Goal: Task Accomplishment & Management: Use online tool/utility

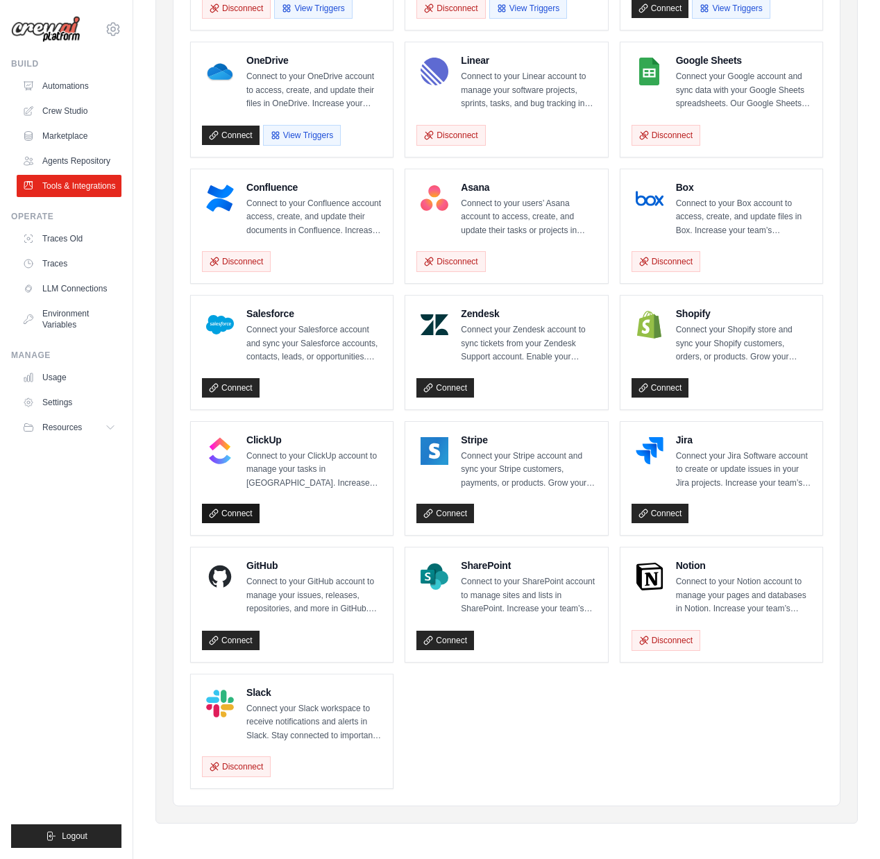
click at [230, 512] on link "Connect" at bounding box center [231, 513] width 58 height 19
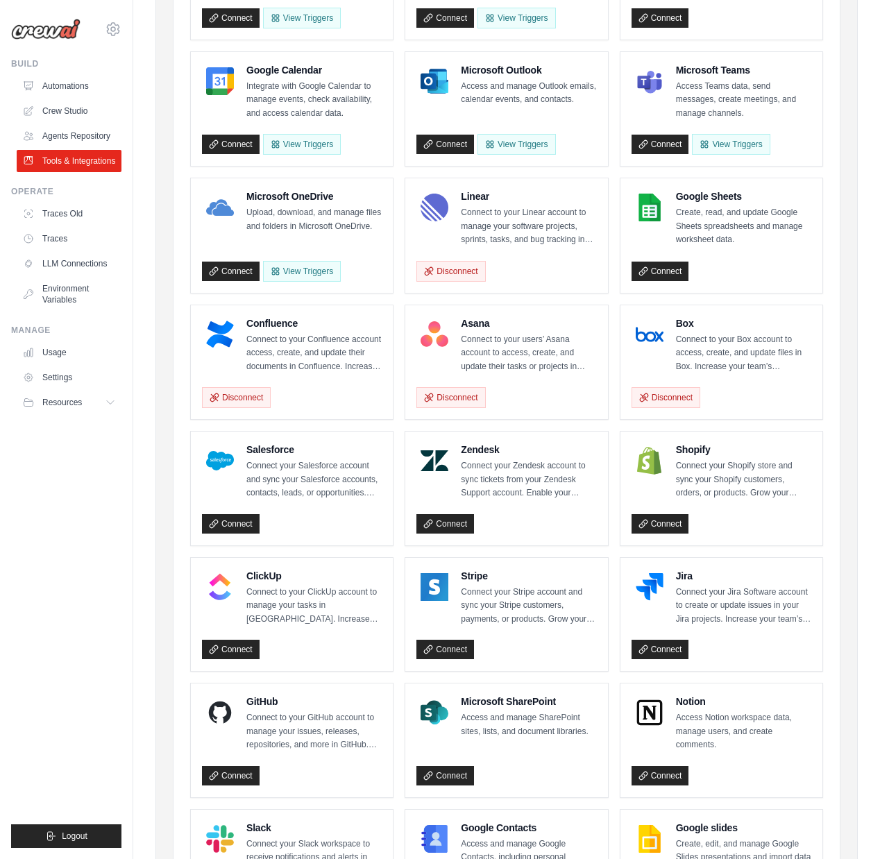
scroll to position [517, 0]
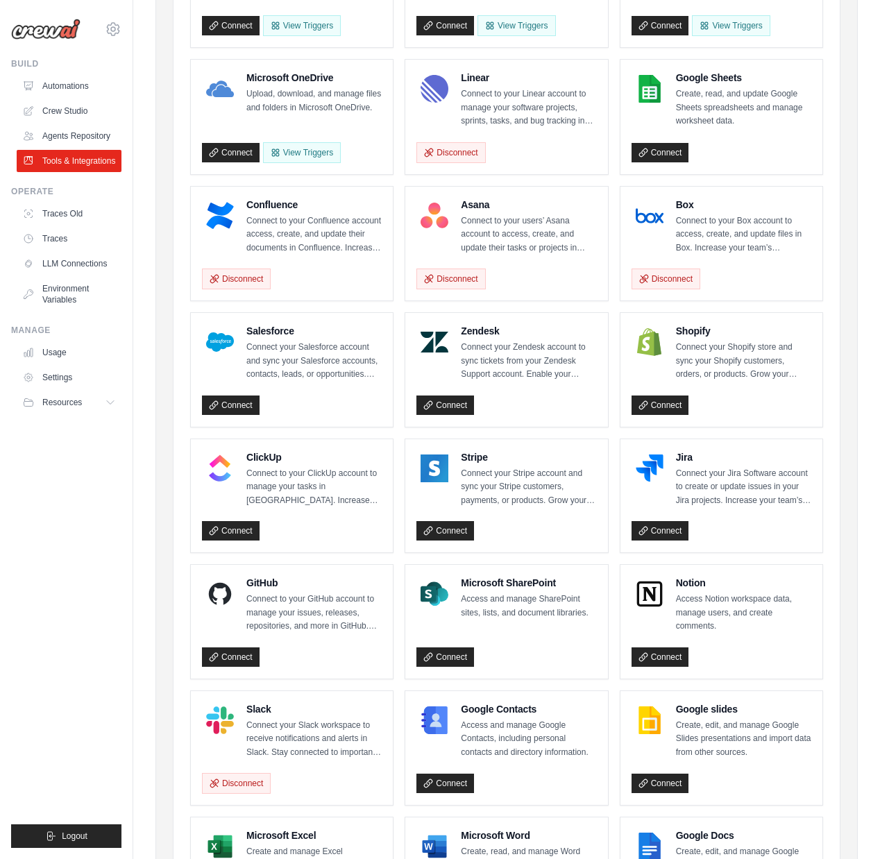
scroll to position [517, 0]
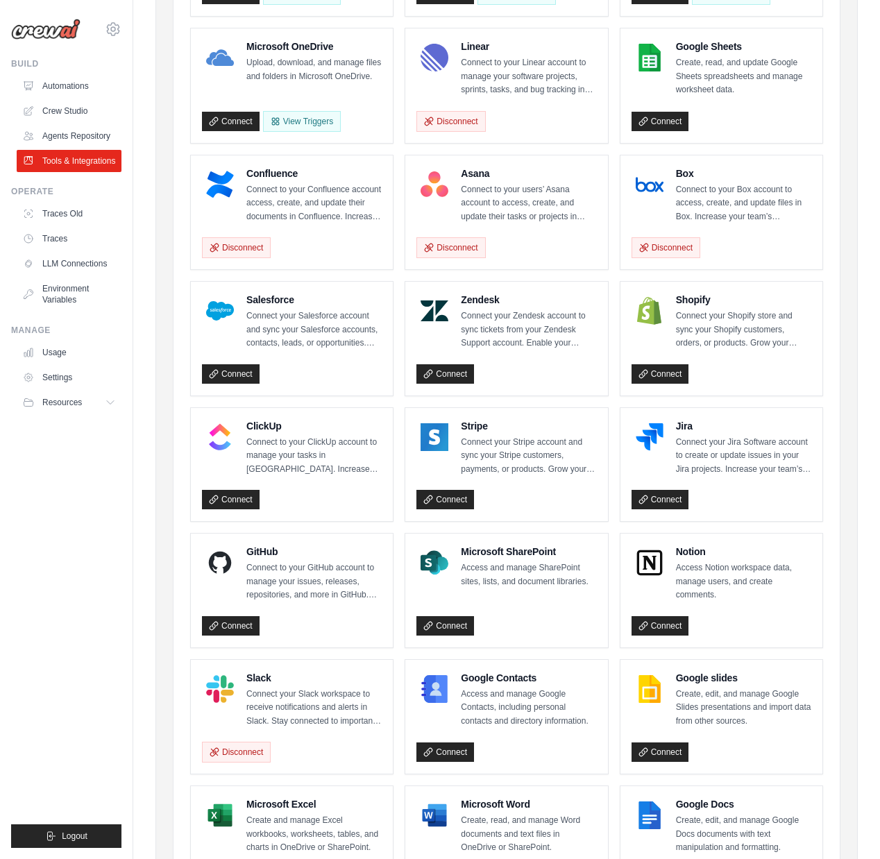
scroll to position [418, 0]
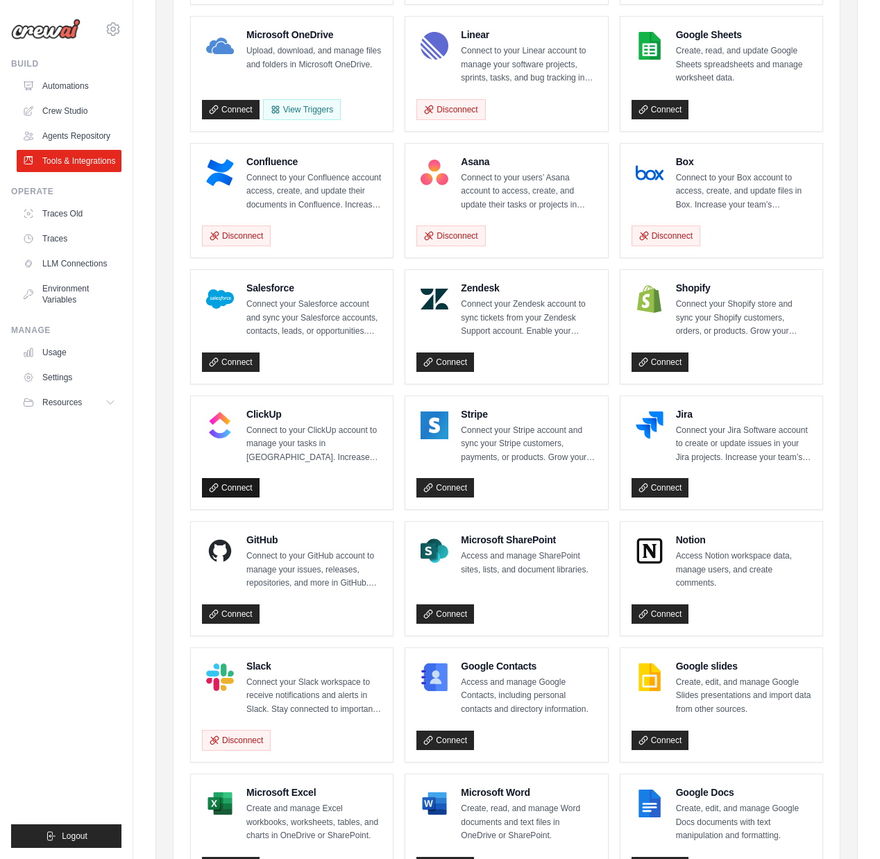
click at [226, 493] on link "Connect" at bounding box center [231, 487] width 58 height 19
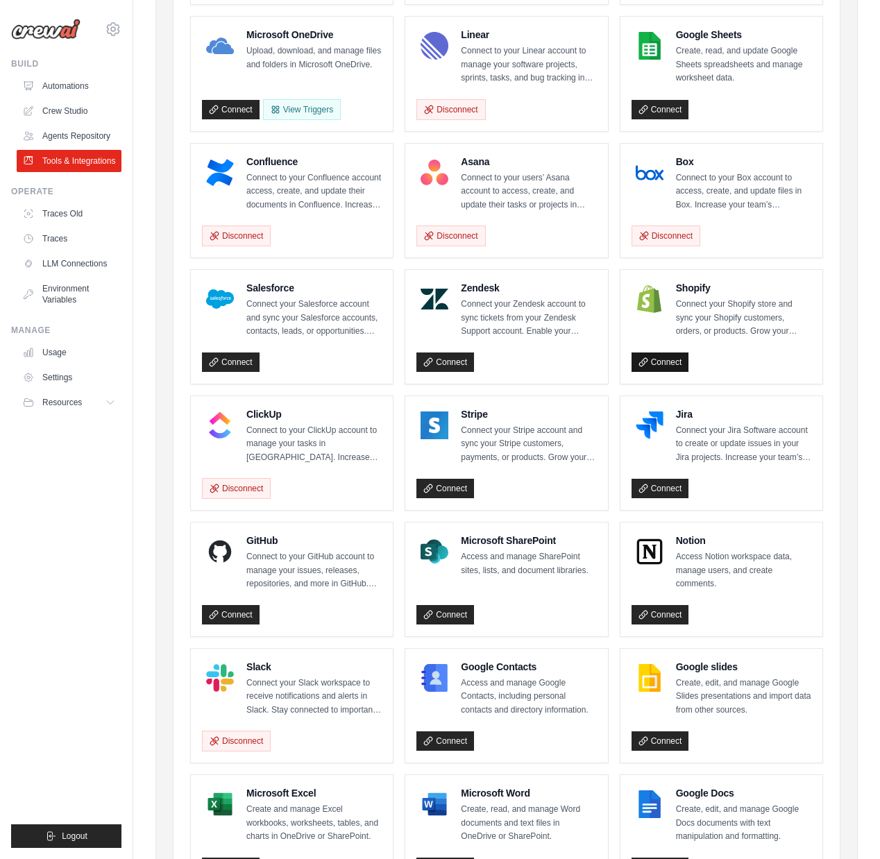
click at [668, 360] on link "Connect" at bounding box center [661, 362] width 58 height 19
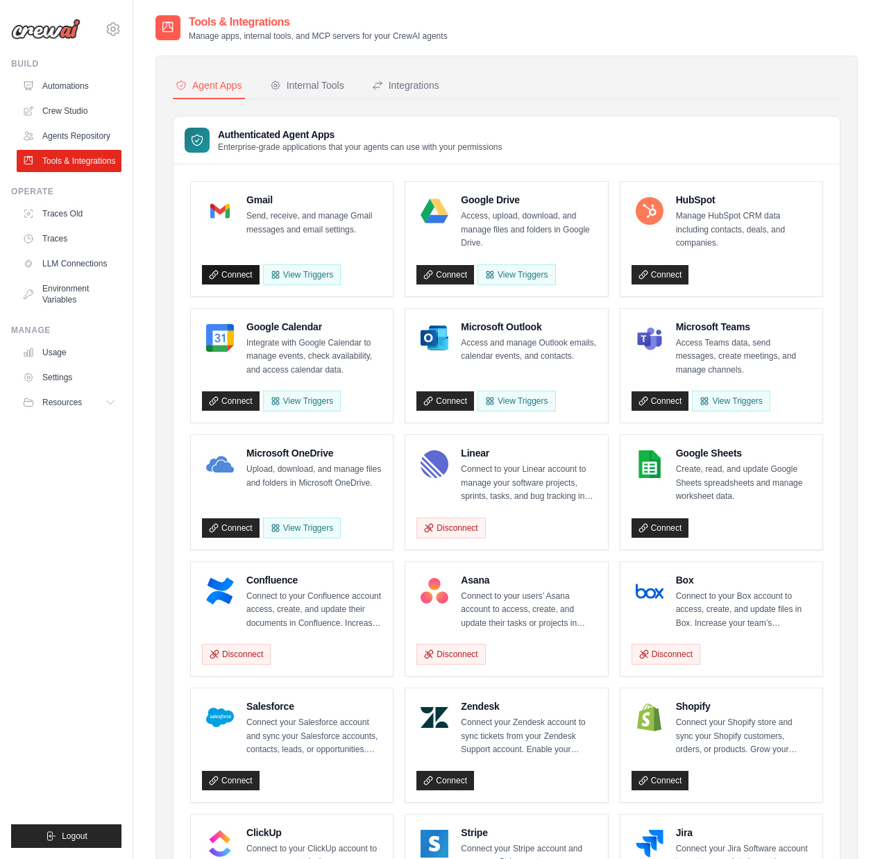
click at [230, 274] on link "Connect" at bounding box center [231, 274] width 58 height 19
click at [447, 275] on link "Connect" at bounding box center [445, 274] width 58 height 19
click at [641, 276] on icon at bounding box center [644, 275] width 10 height 10
click at [228, 399] on link "Connect" at bounding box center [231, 400] width 58 height 19
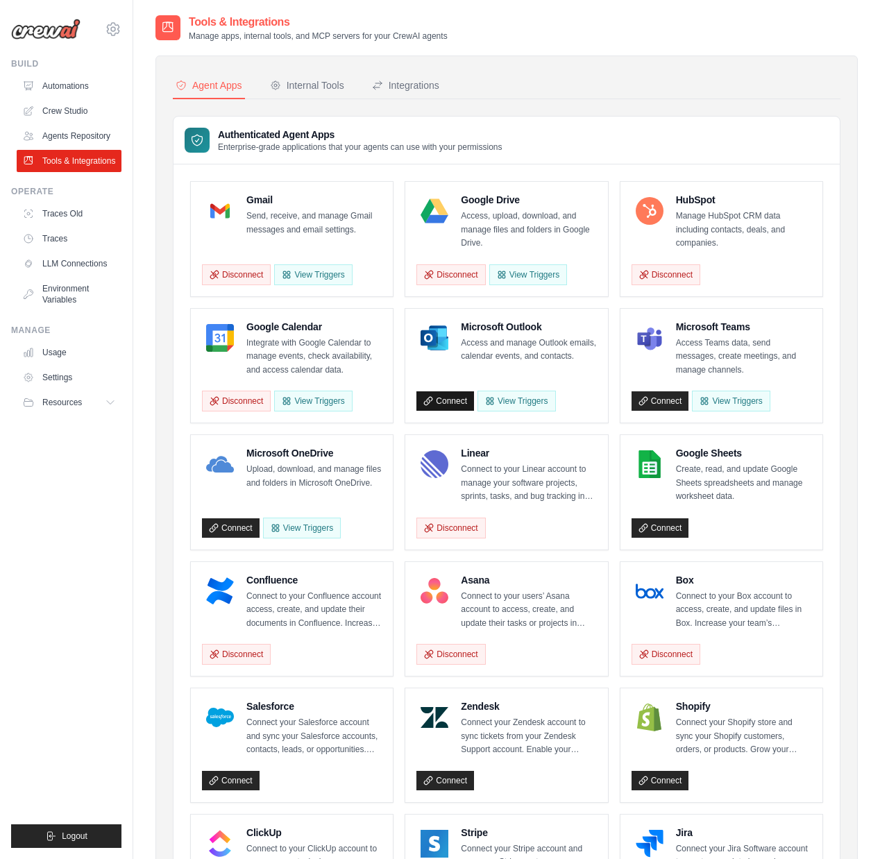
click at [443, 401] on link "Connect" at bounding box center [445, 400] width 58 height 19
click at [462, 401] on button "Disconnect" at bounding box center [450, 400] width 69 height 21
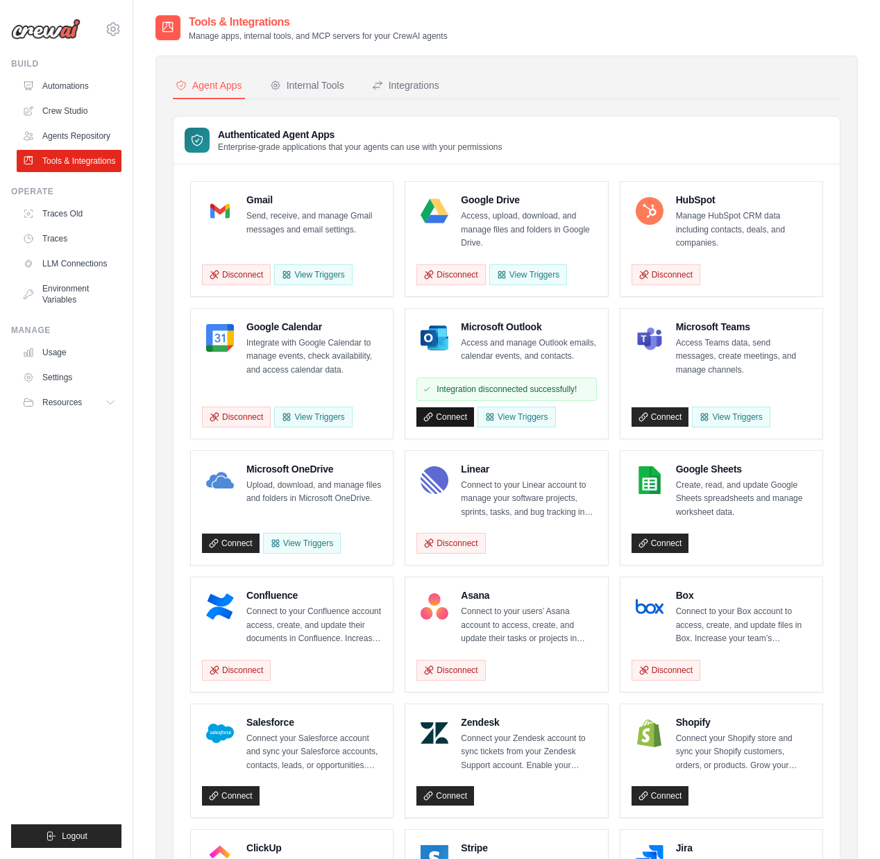
click at [457, 418] on link "Connect" at bounding box center [445, 416] width 58 height 19
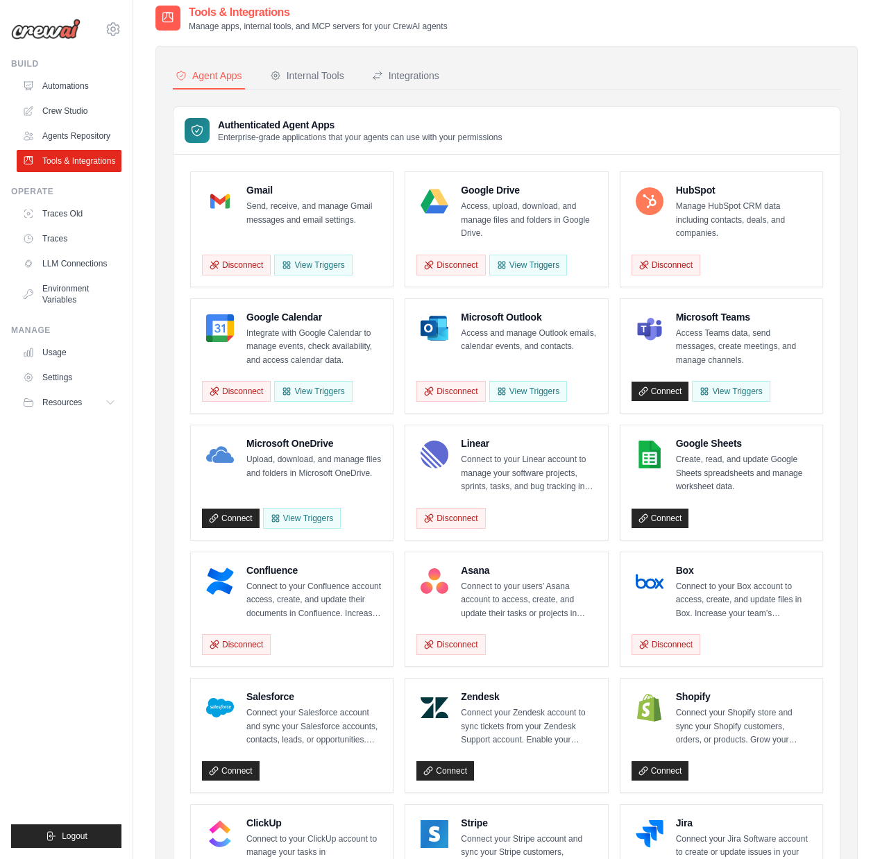
scroll to position [10, 0]
click at [654, 518] on link "Connect" at bounding box center [661, 517] width 58 height 19
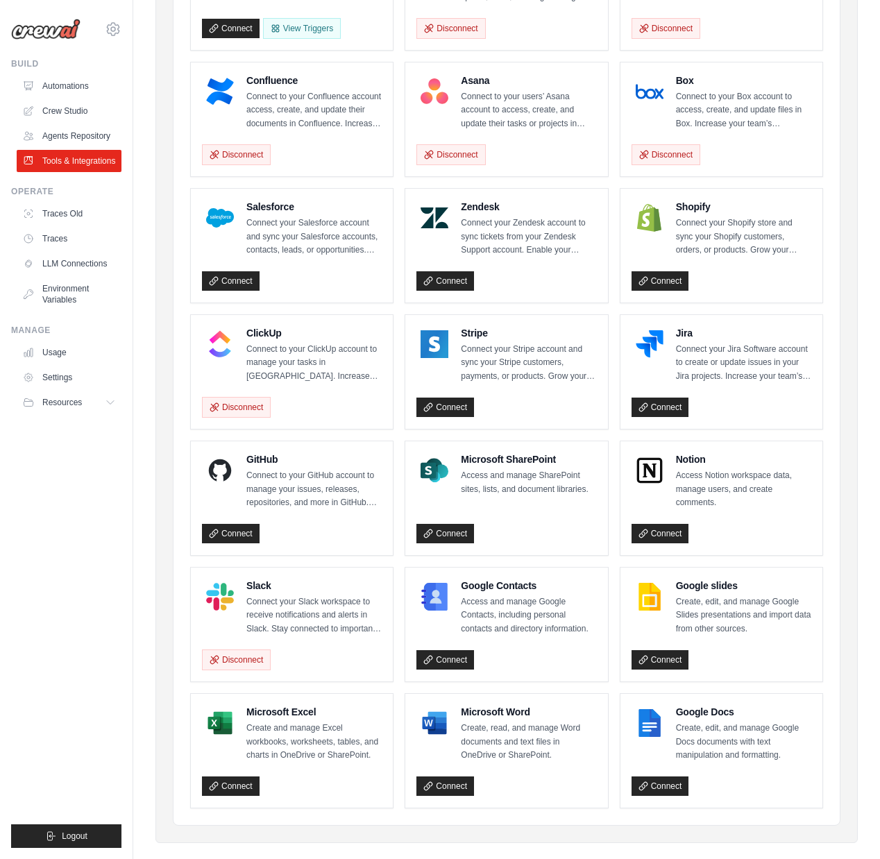
scroll to position [502, 0]
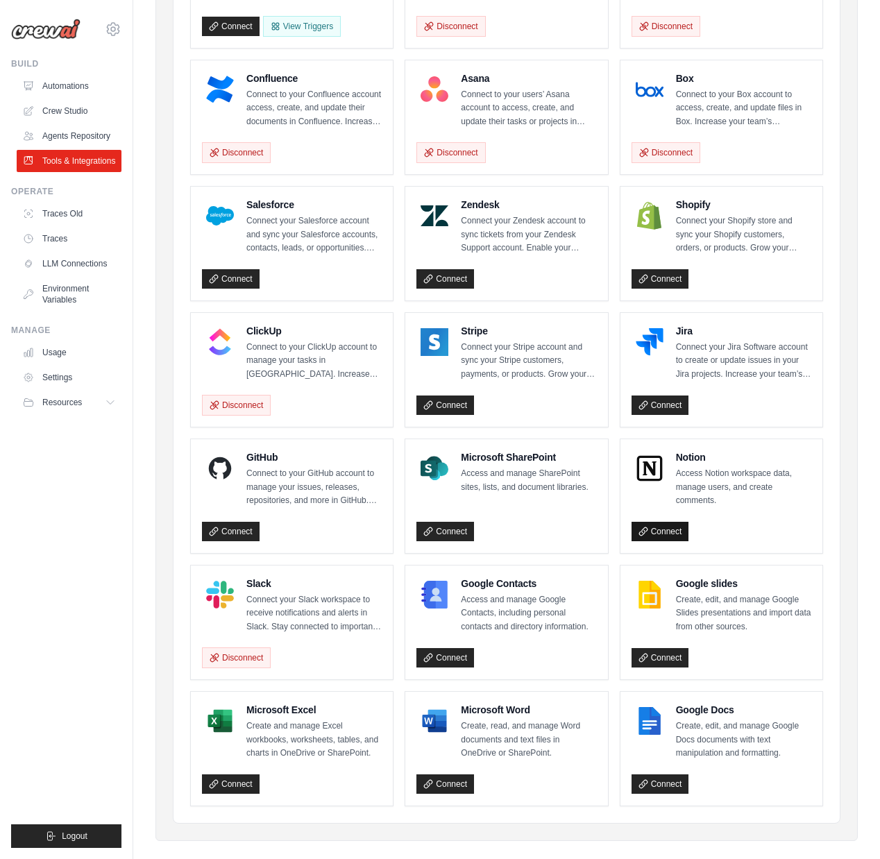
click at [656, 532] on link "Connect" at bounding box center [661, 531] width 58 height 19
click at [652, 530] on link "Connect" at bounding box center [661, 531] width 58 height 19
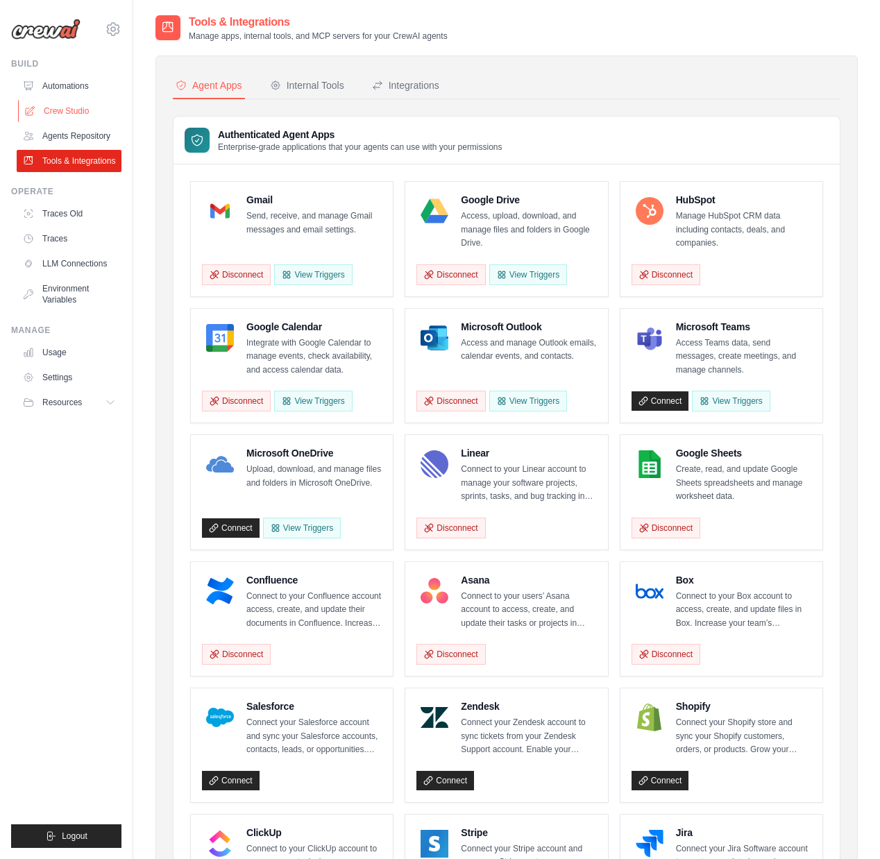
click at [62, 109] on link "Crew Studio" at bounding box center [70, 111] width 105 height 22
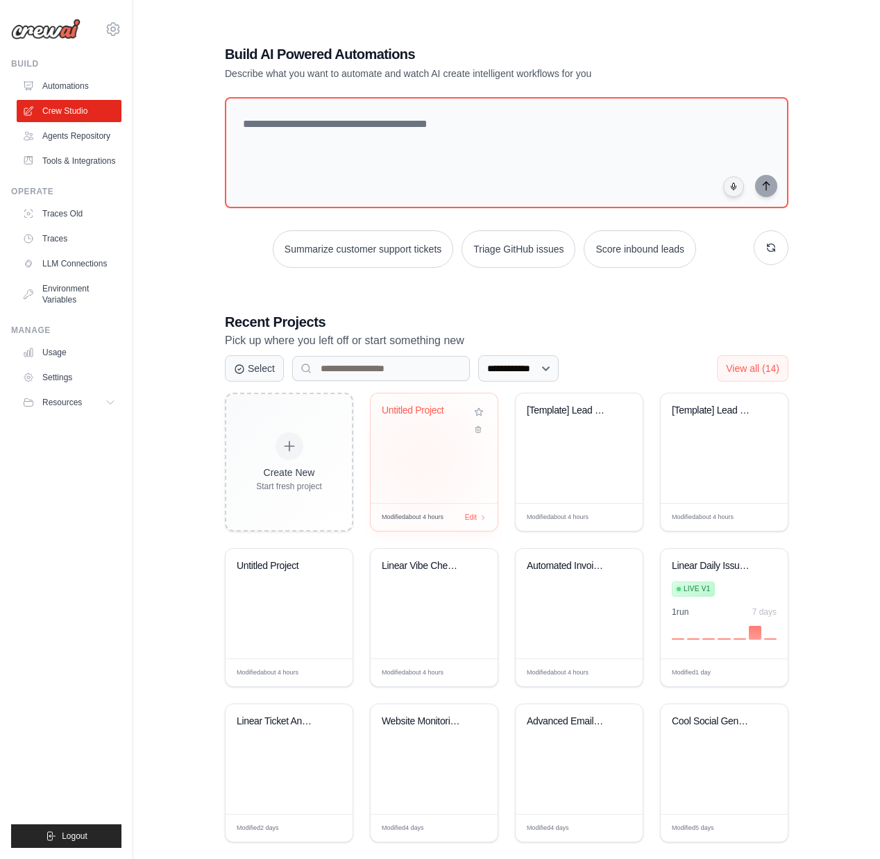
click at [421, 458] on div "Untitled Project" at bounding box center [434, 449] width 127 height 110
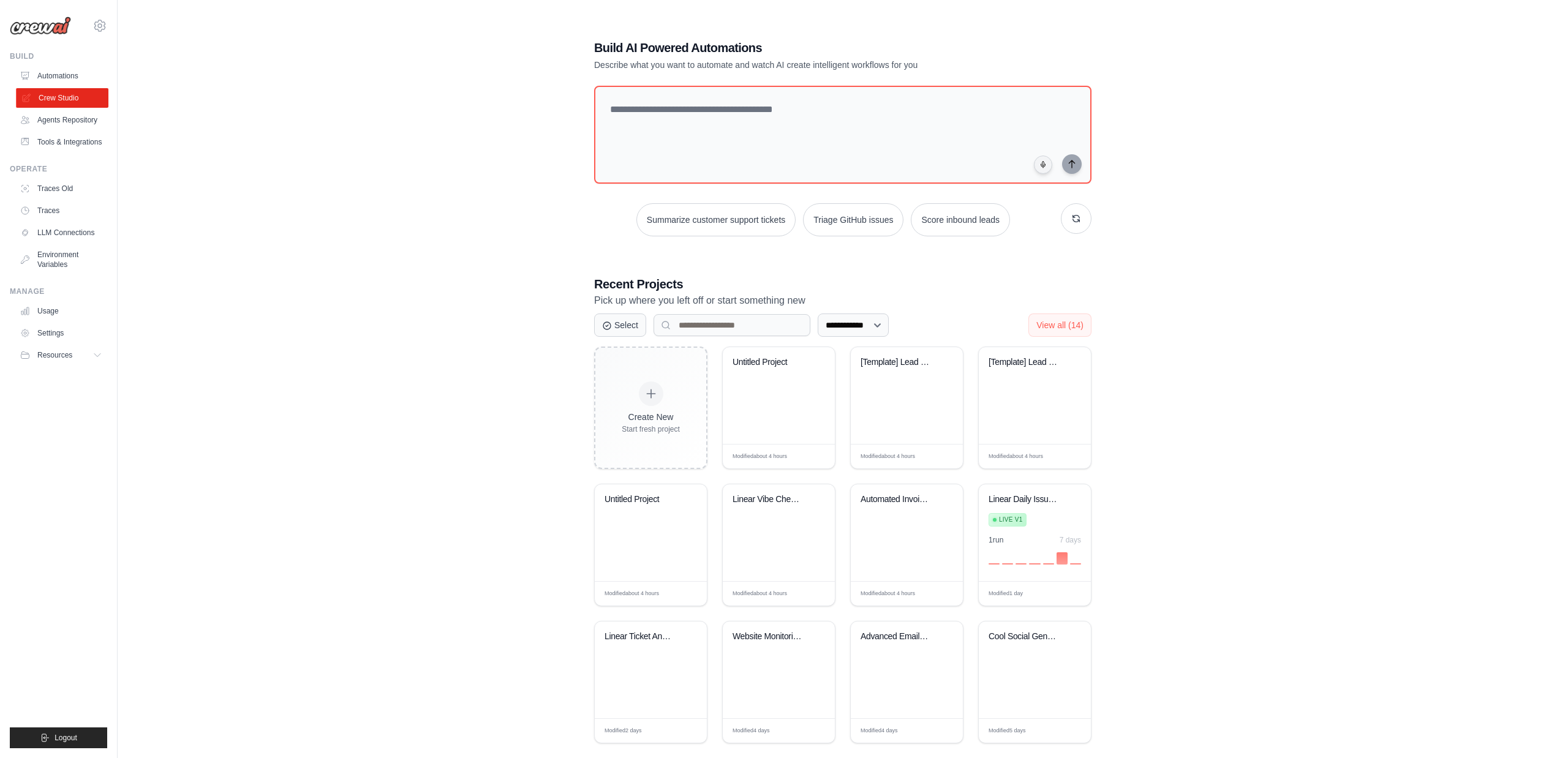
click at [71, 95] on link "Crew Studio" at bounding box center [62, 98] width 93 height 19
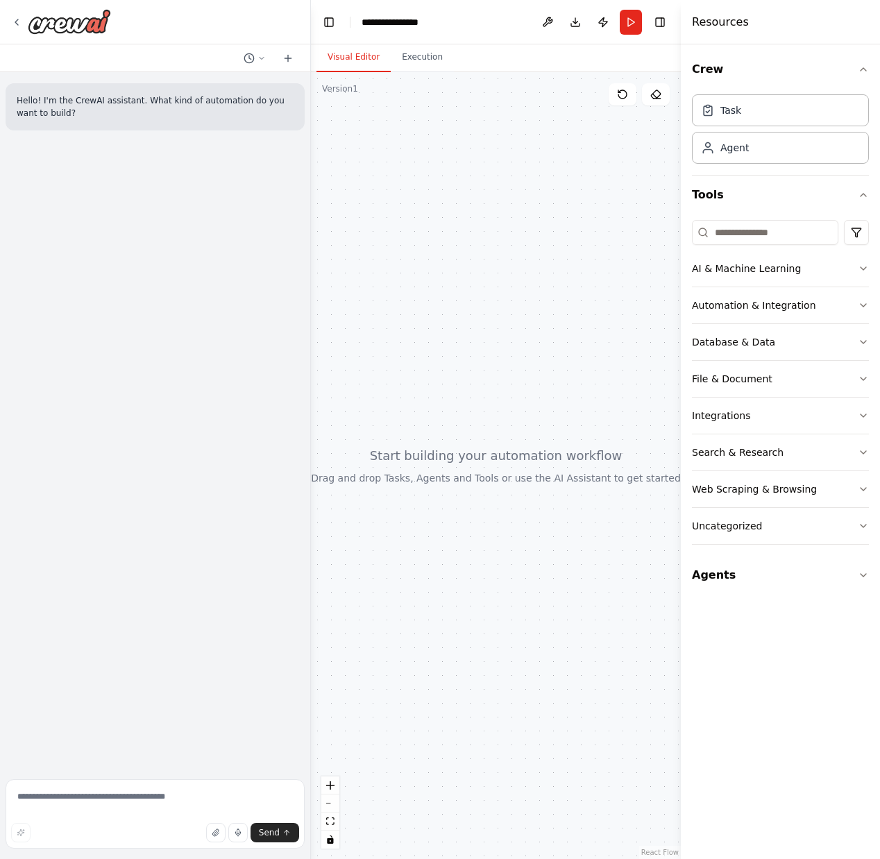
drag, startPoint x: 738, startPoint y: 153, endPoint x: 453, endPoint y: 194, distance: 288.2
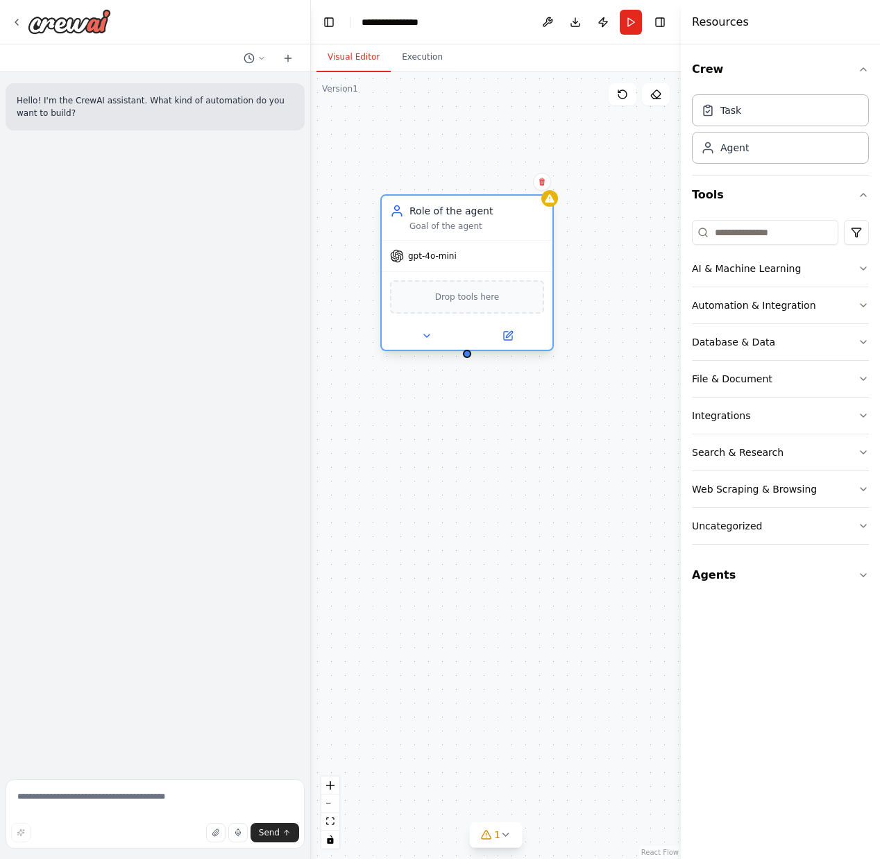
drag, startPoint x: 546, startPoint y: 214, endPoint x: 473, endPoint y: 214, distance: 72.9
click at [473, 214] on div "Role of the agent" at bounding box center [476, 211] width 135 height 14
click at [450, 215] on div "Role of the agent" at bounding box center [476, 211] width 135 height 14
click at [509, 333] on icon at bounding box center [509, 334] width 6 height 6
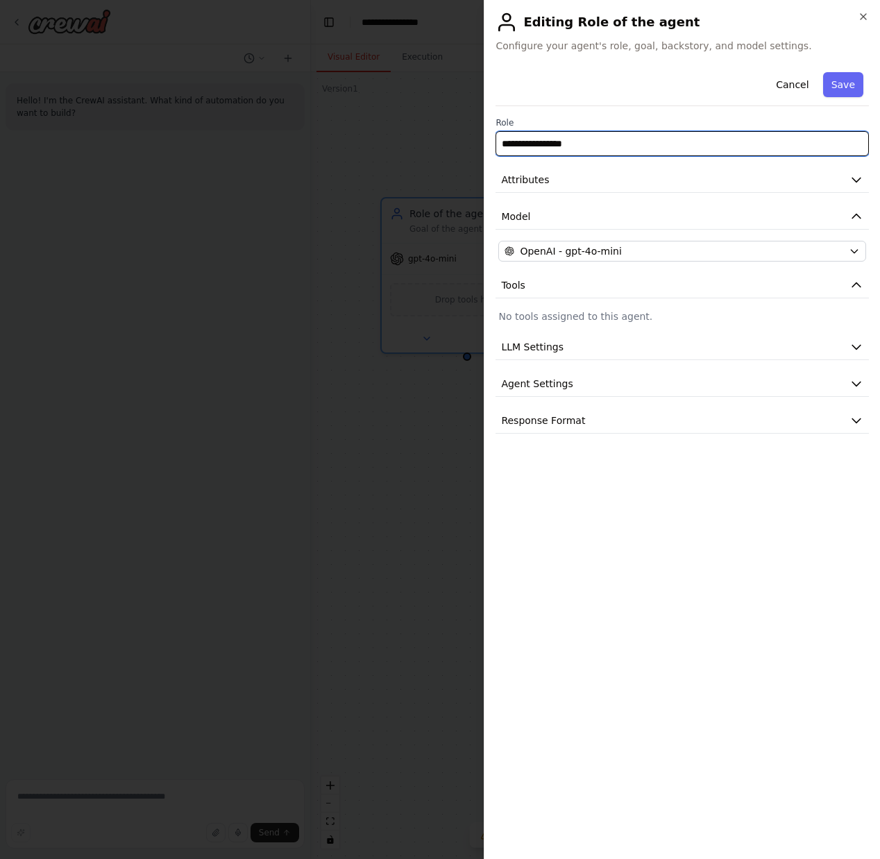
click at [584, 137] on input "**********" at bounding box center [682, 143] width 373 height 25
type input "**********"
click at [552, 315] on p "No tools assigned to this agent." at bounding box center [682, 317] width 368 height 14
click at [521, 278] on span "Tools" at bounding box center [513, 285] width 24 height 14
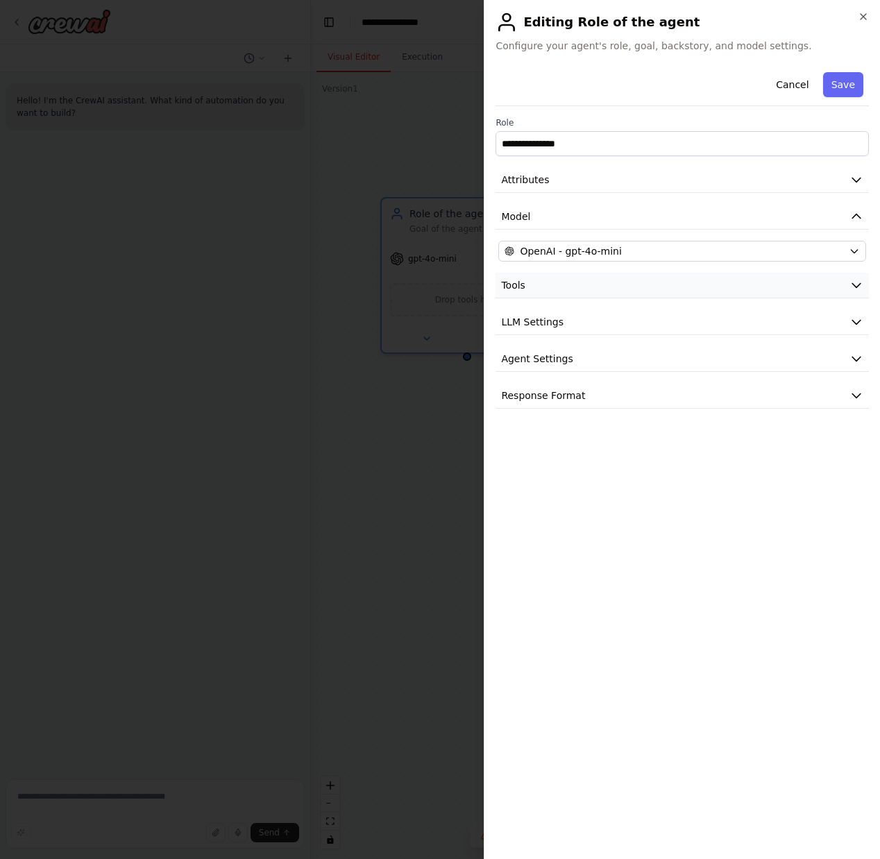
click at [523, 281] on span "Tools" at bounding box center [513, 285] width 24 height 14
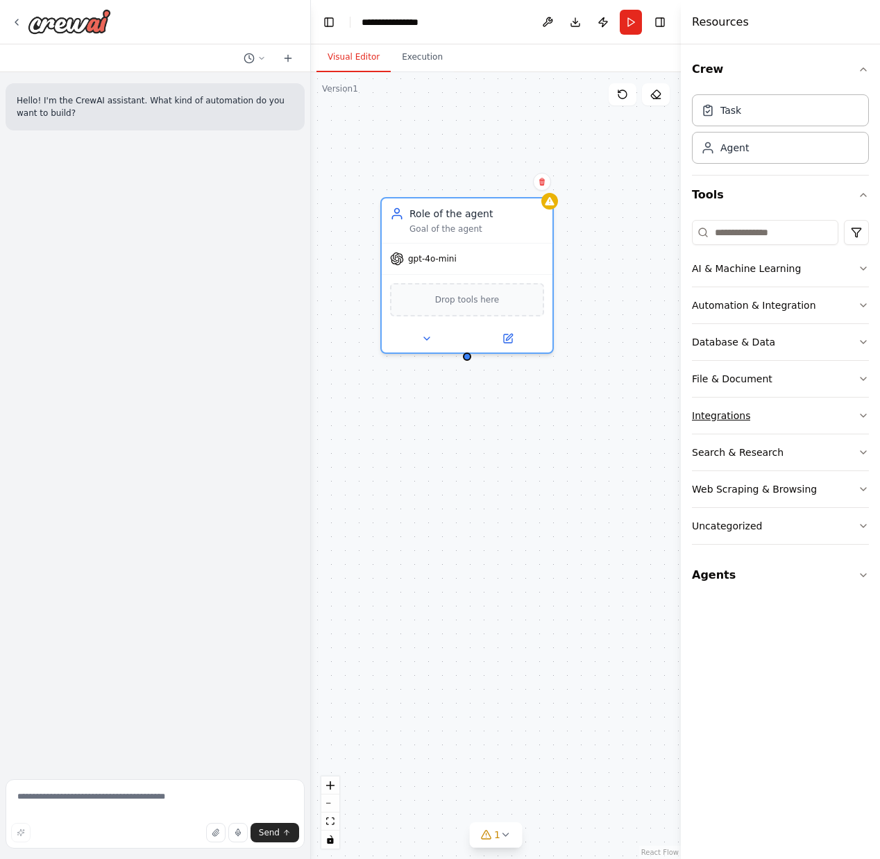
click at [863, 421] on button "Integrations" at bounding box center [780, 416] width 177 height 36
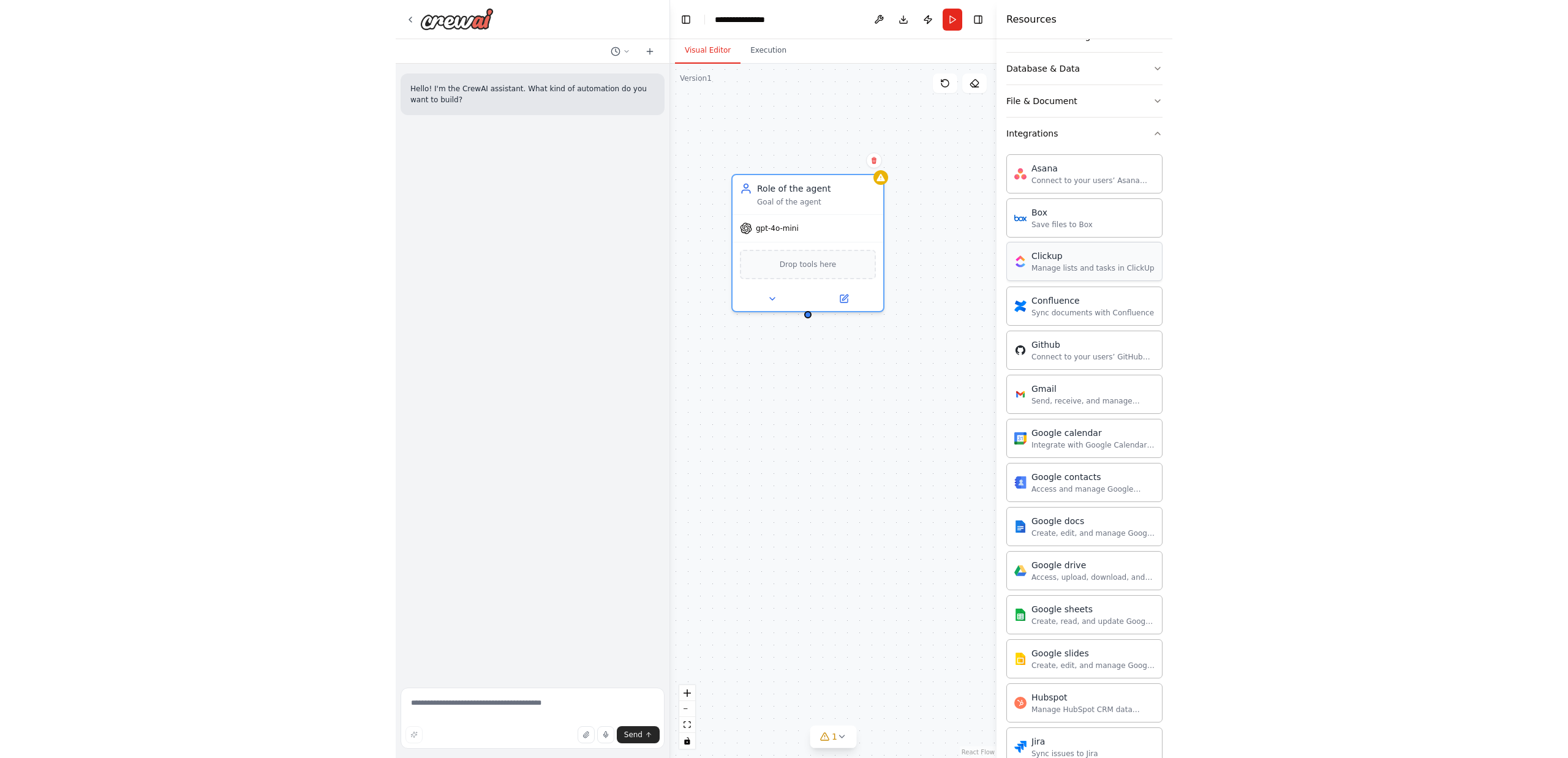
scroll to position [247, 0]
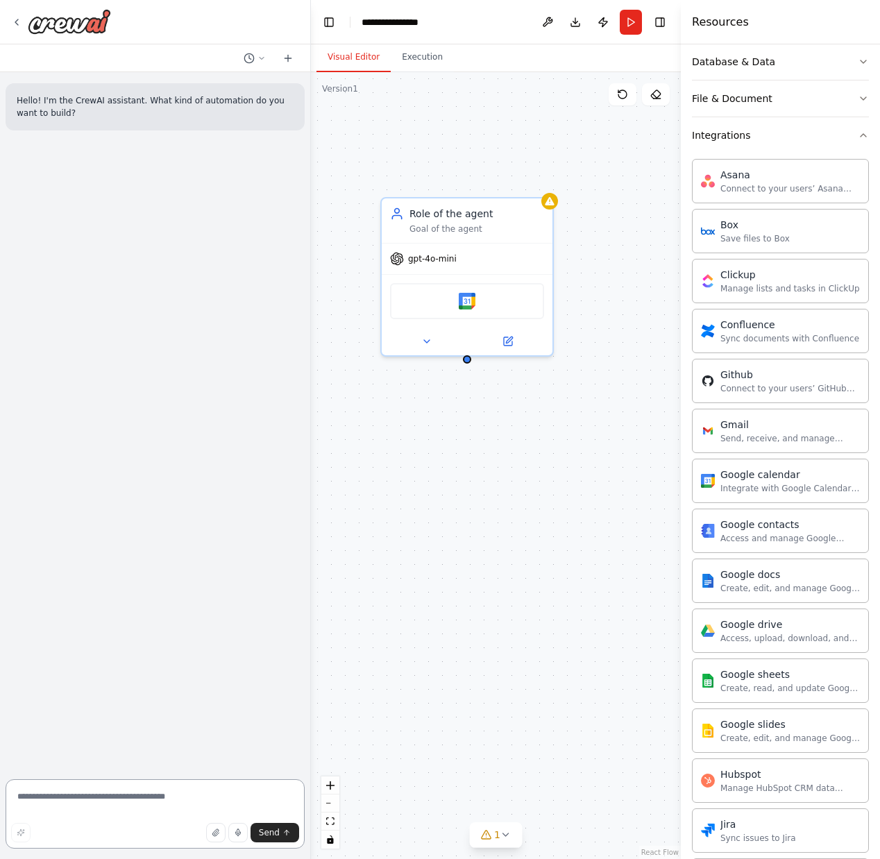
click at [65, 803] on textarea at bounding box center [155, 813] width 299 height 69
type textarea "**********"
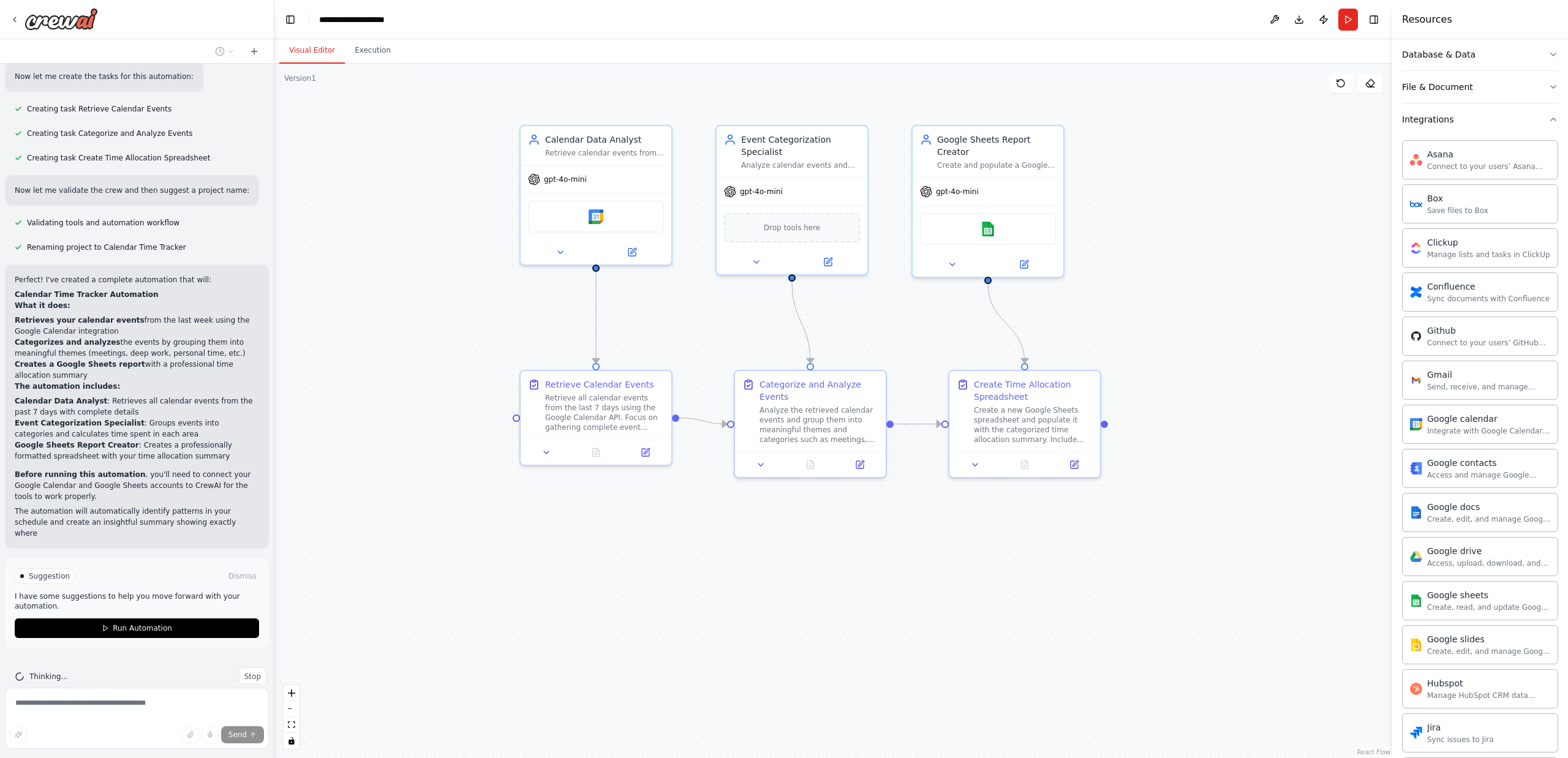
scroll to position [1144, 0]
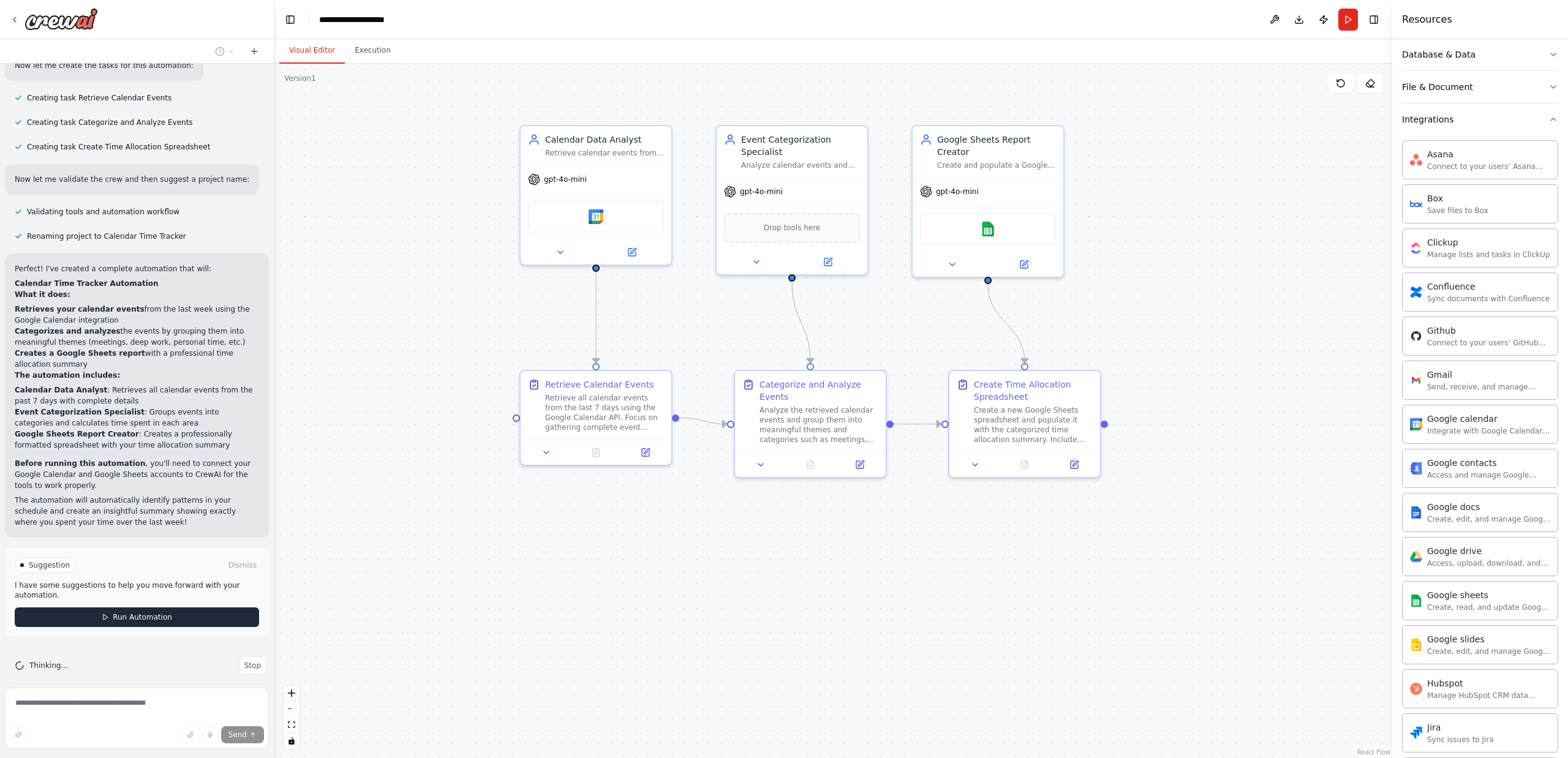
click at [125, 612] on span "Run Automation" at bounding box center [142, 617] width 59 height 10
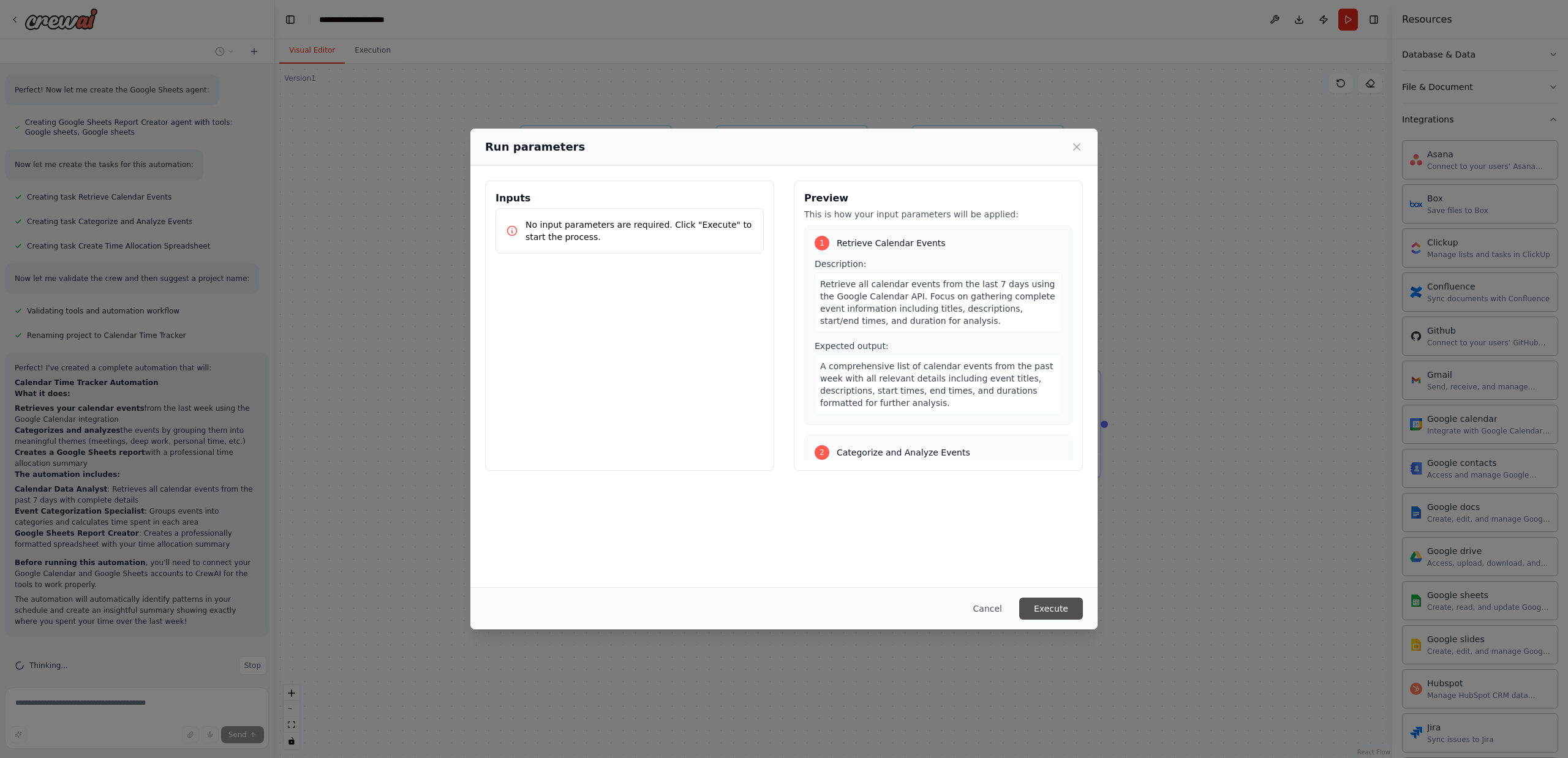
click at [776, 606] on button "Execute" at bounding box center [1051, 608] width 64 height 22
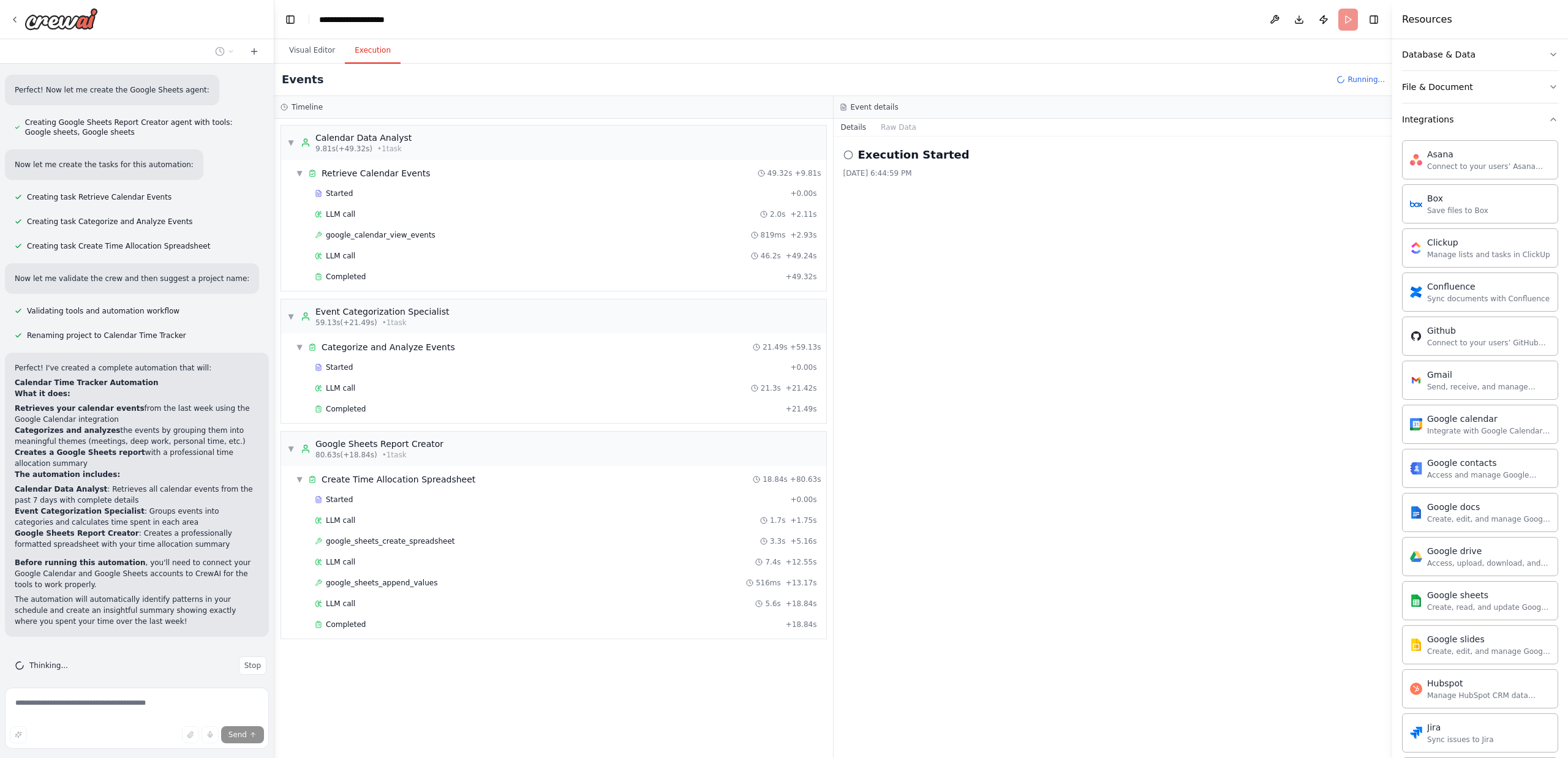
scroll to position [1144, 0]
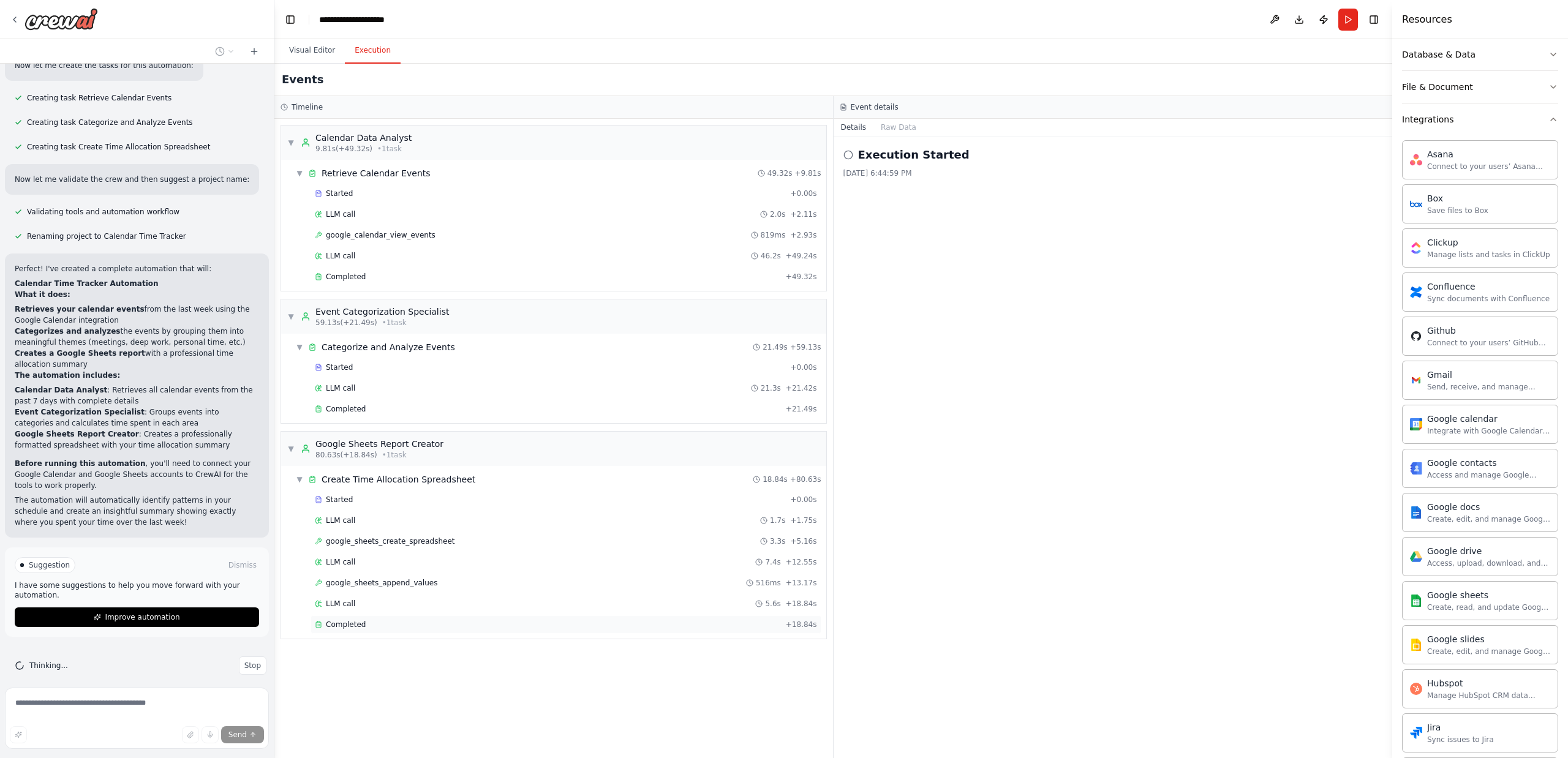
click at [383, 620] on div "Completed" at bounding box center [548, 624] width 466 height 10
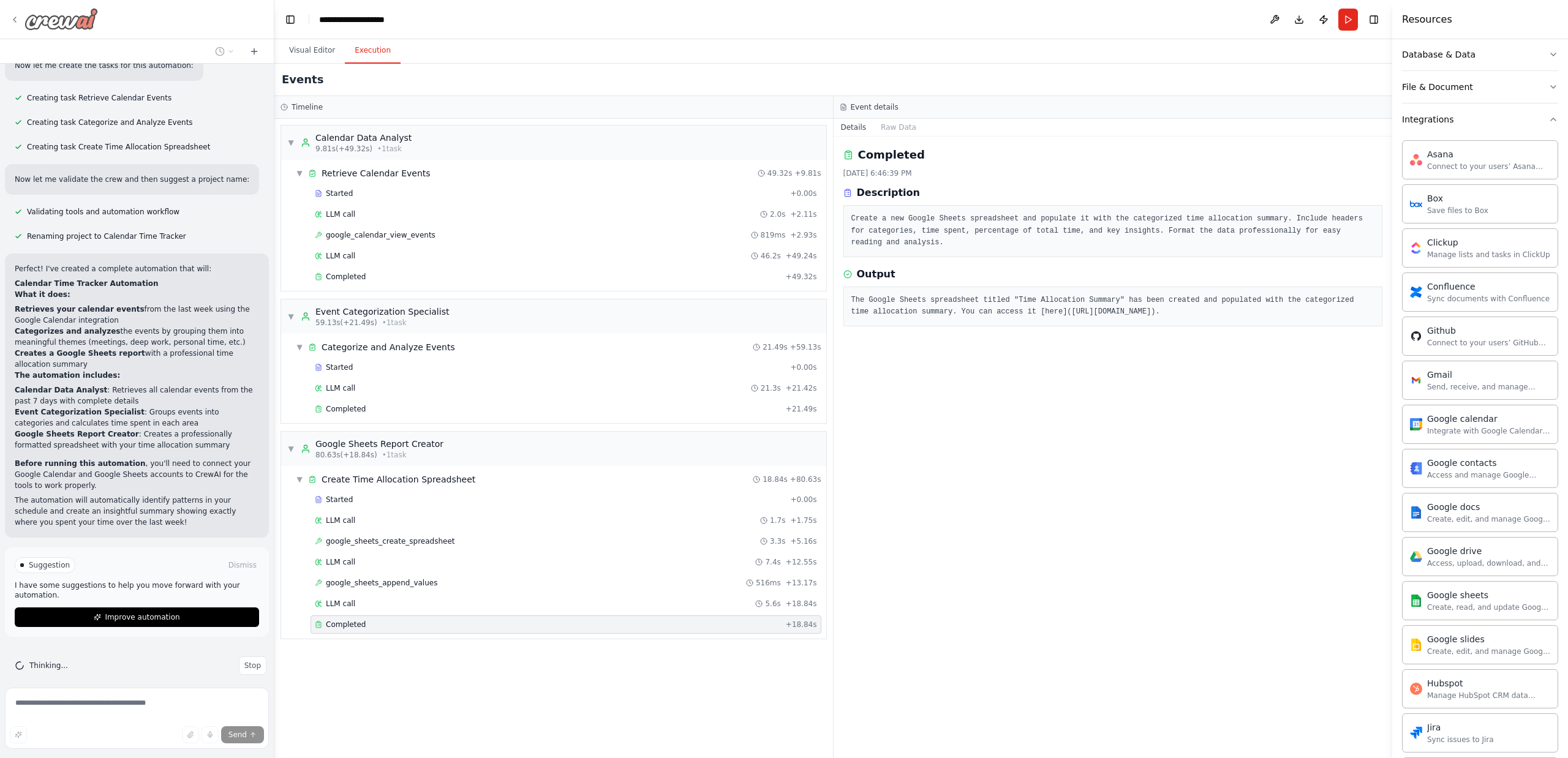
click at [11, 20] on icon at bounding box center [14, 19] width 10 height 10
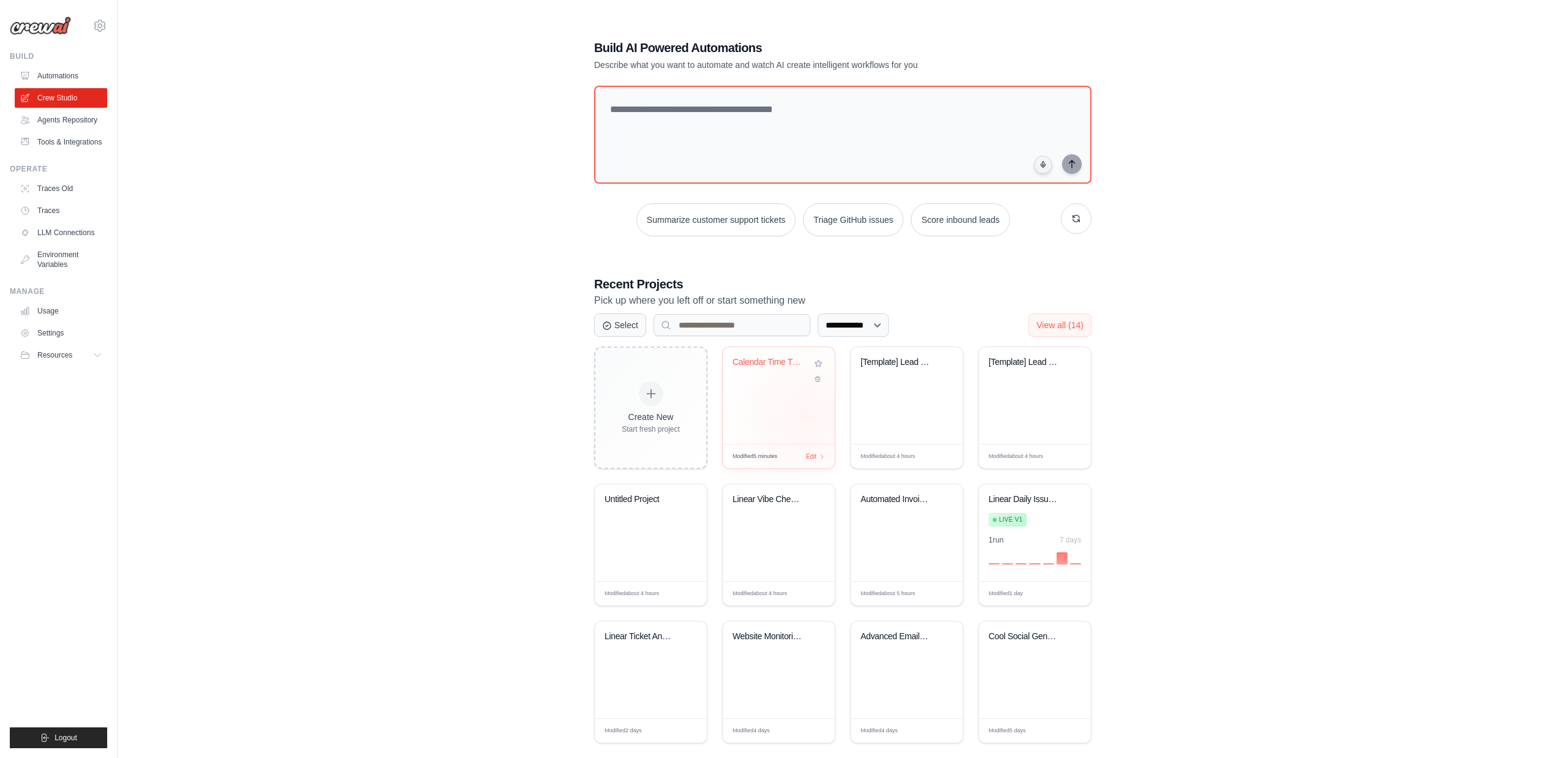
click at [806, 419] on div "Calendar Time Tracker" at bounding box center [778, 396] width 112 height 97
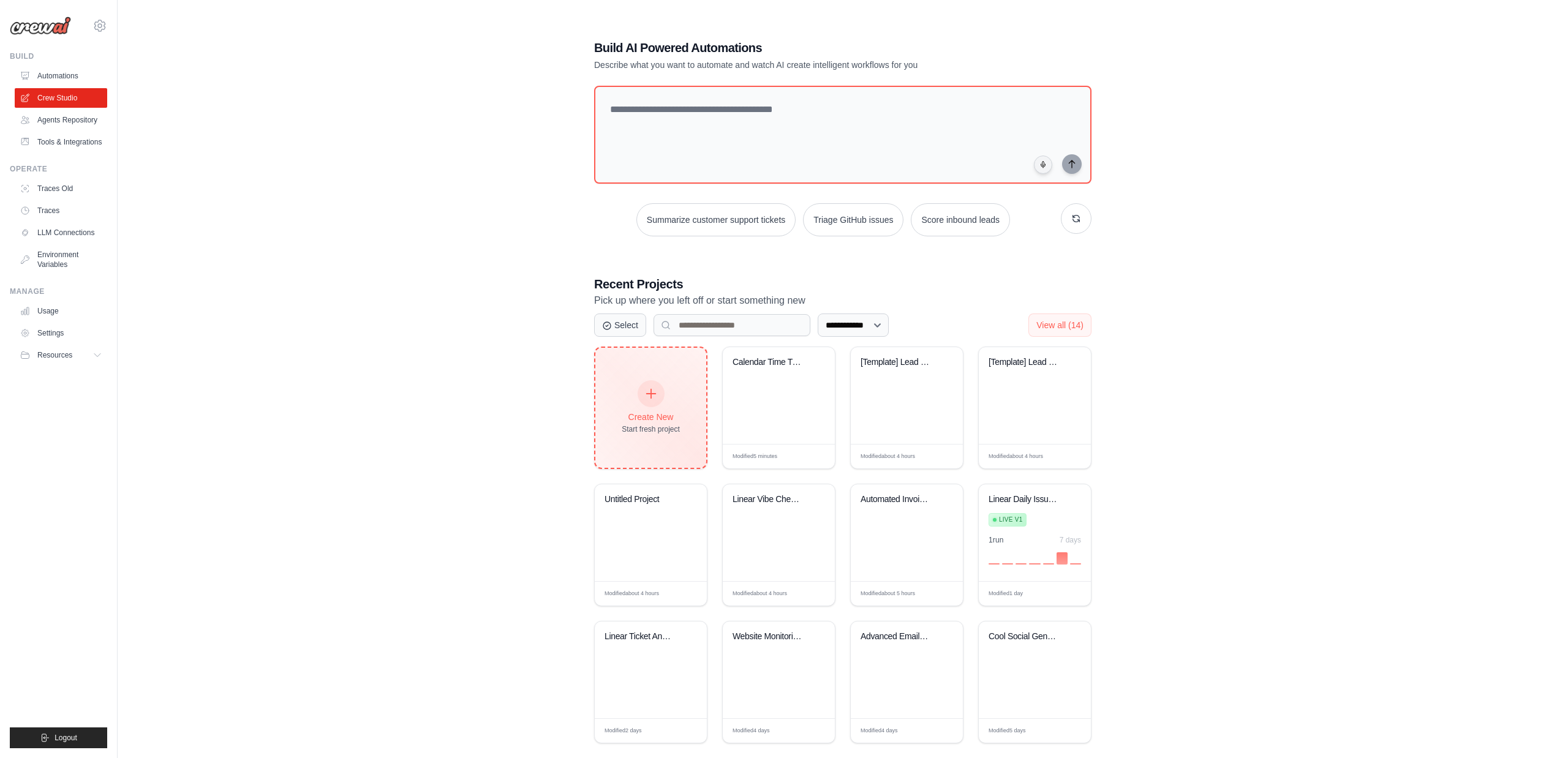
click at [679, 413] on div "Create New Start fresh project" at bounding box center [651, 408] width 111 height 120
click at [52, 99] on link "Crew Studio" at bounding box center [62, 98] width 93 height 19
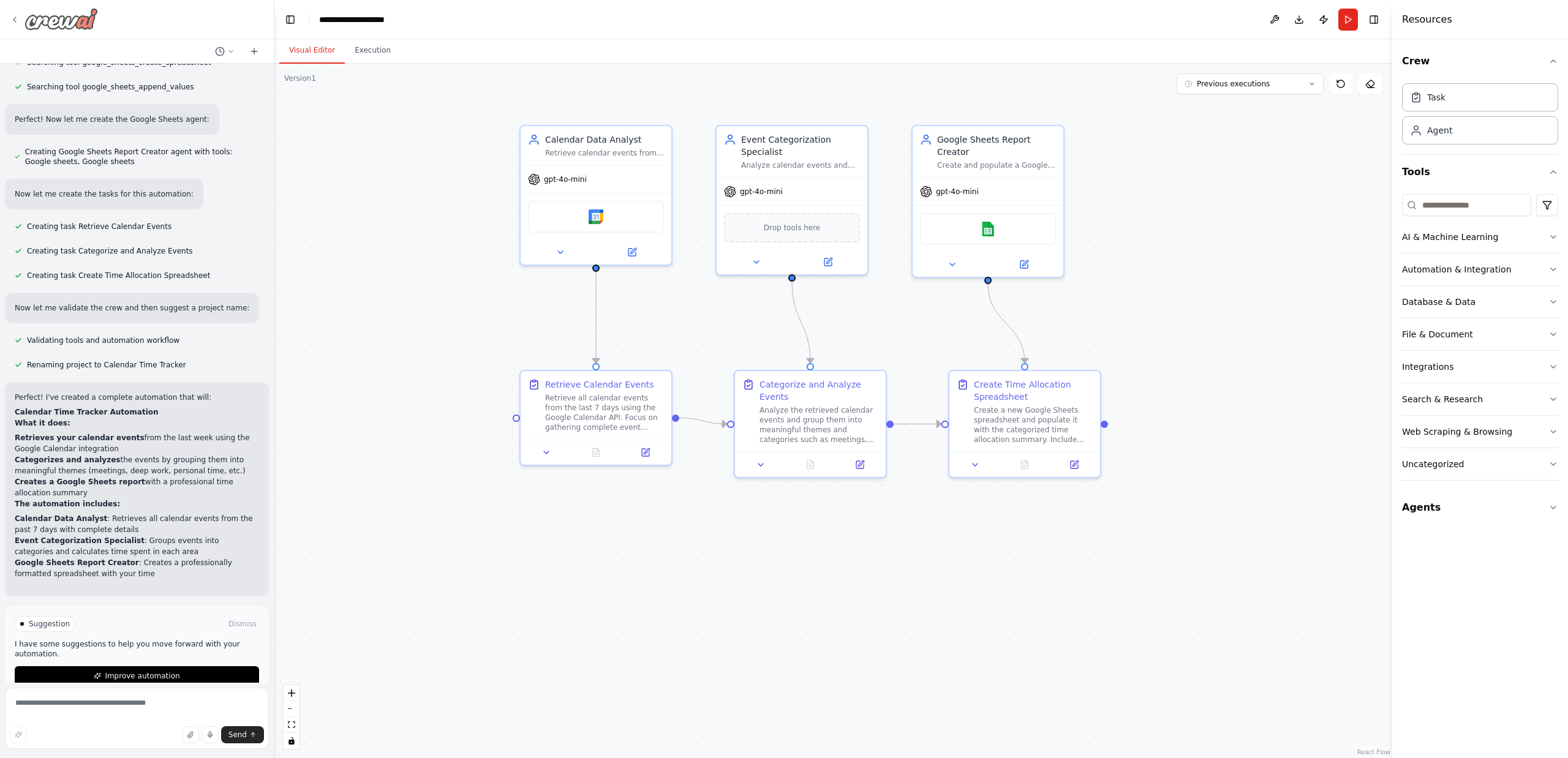
scroll to position [1026, 0]
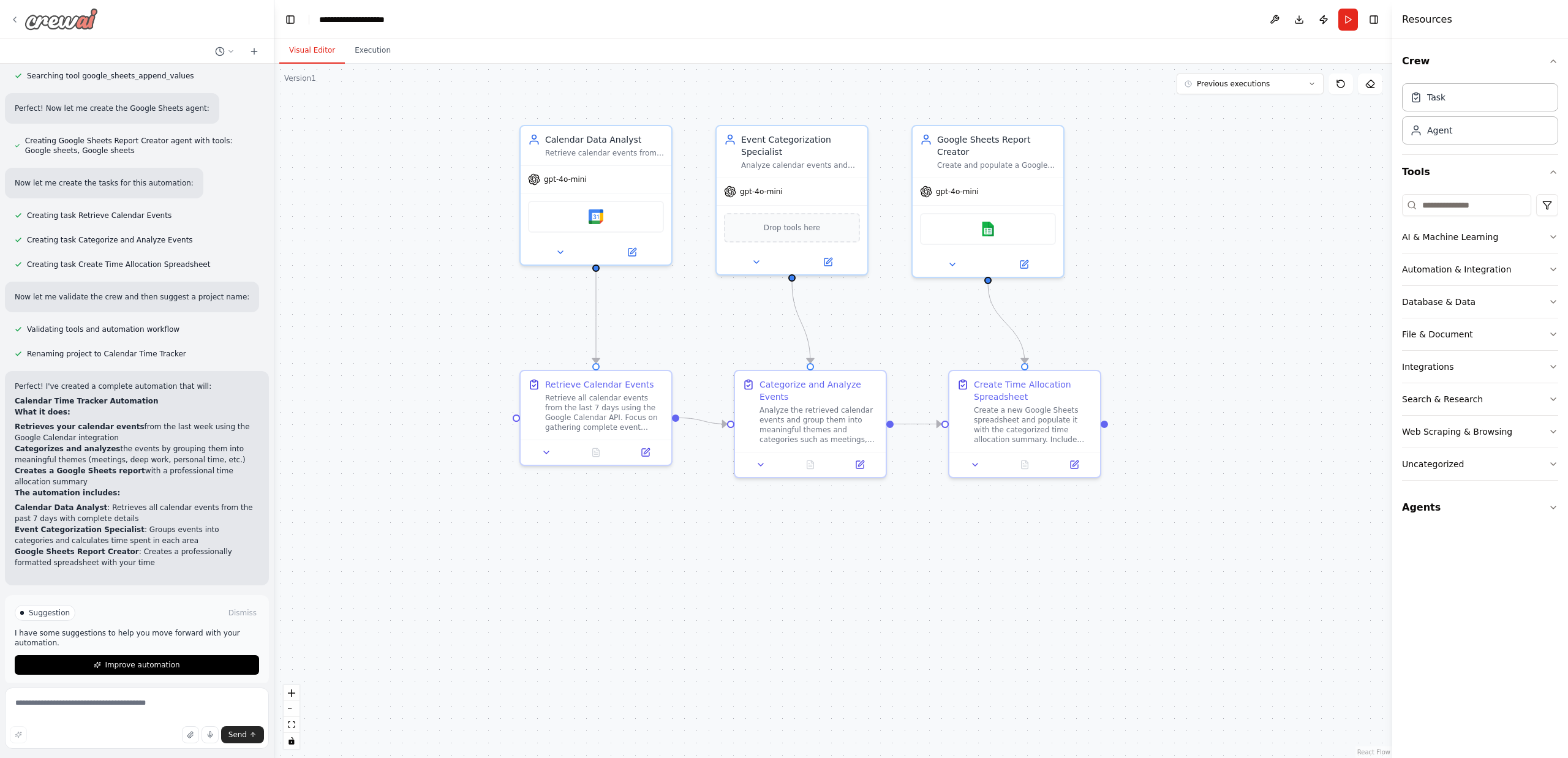
click at [20, 19] on div at bounding box center [54, 19] width 88 height 22
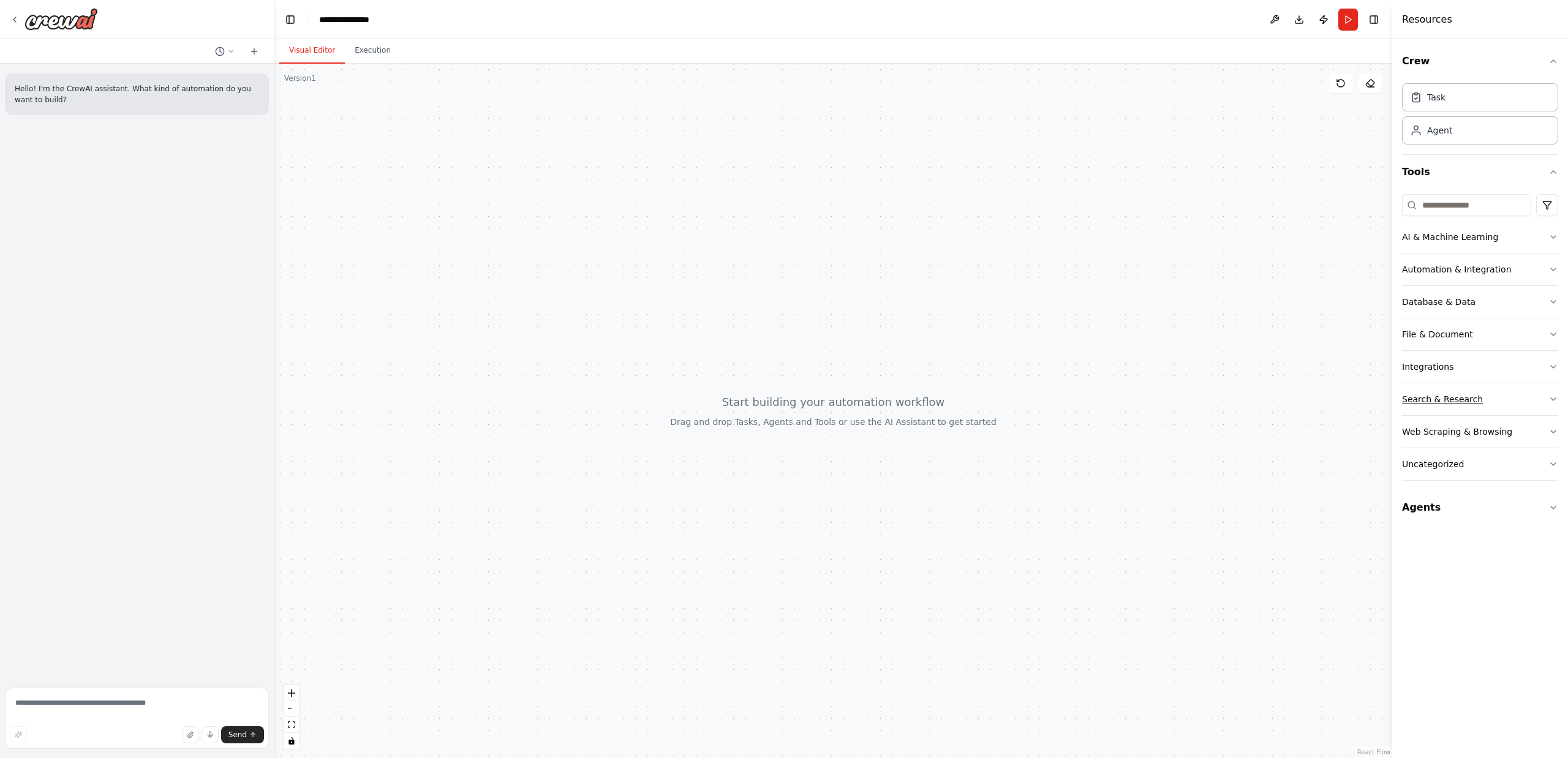
click at [1500, 398] on button "Search & Research" at bounding box center [1480, 399] width 156 height 32
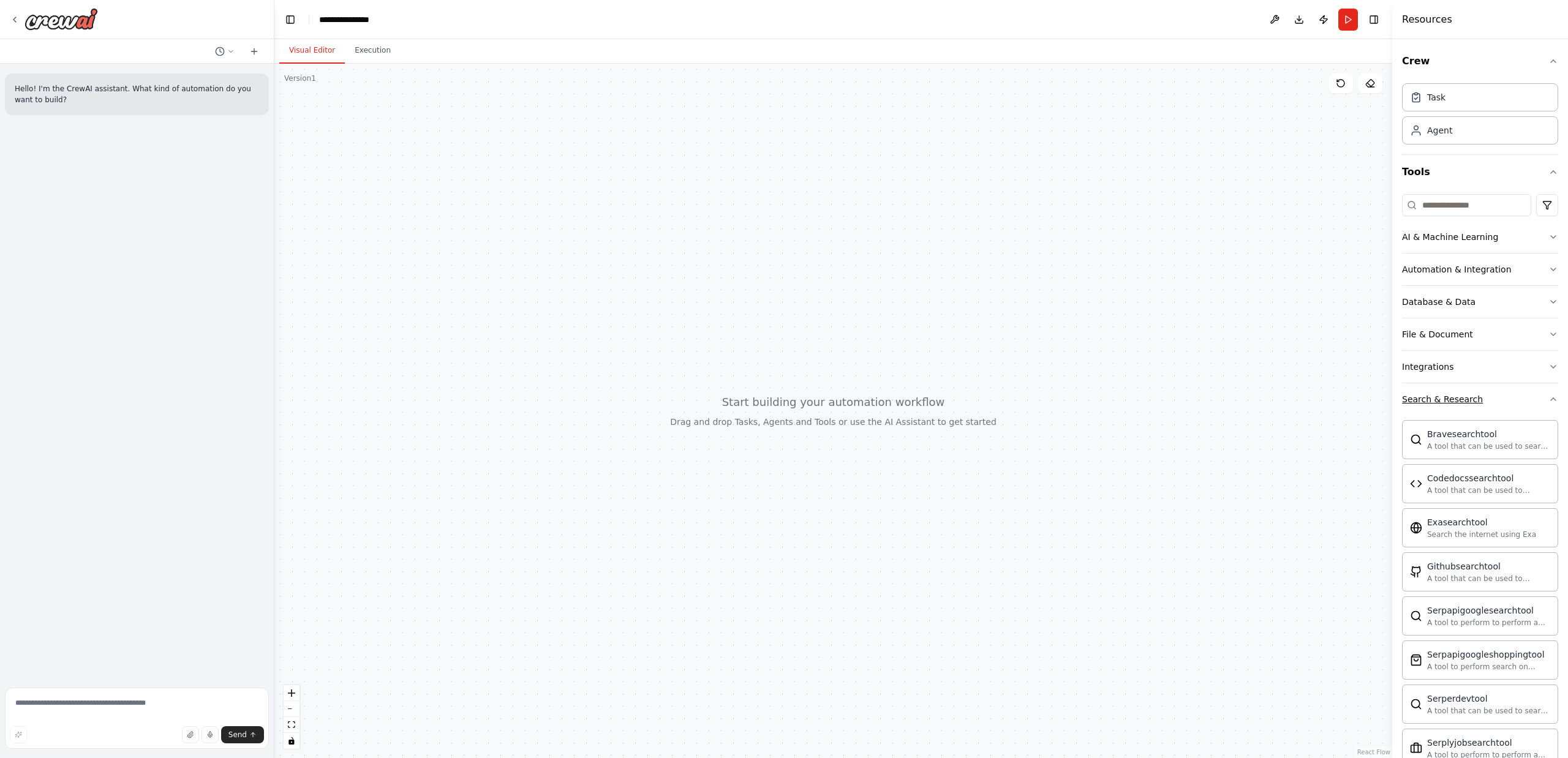
click at [1500, 398] on button "Search & Research" at bounding box center [1480, 399] width 156 height 32
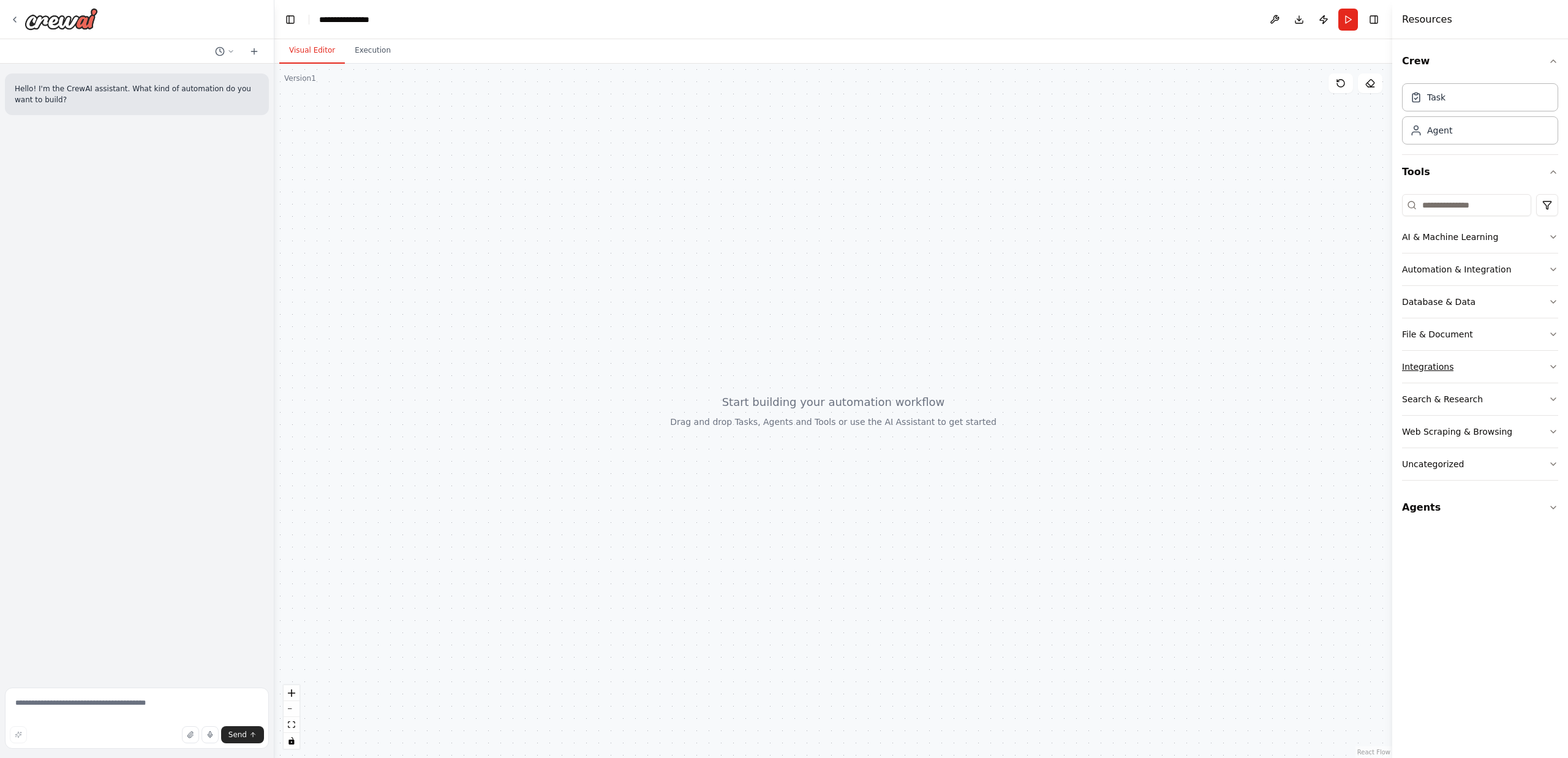
click at [1496, 371] on button "Integrations" at bounding box center [1480, 367] width 156 height 32
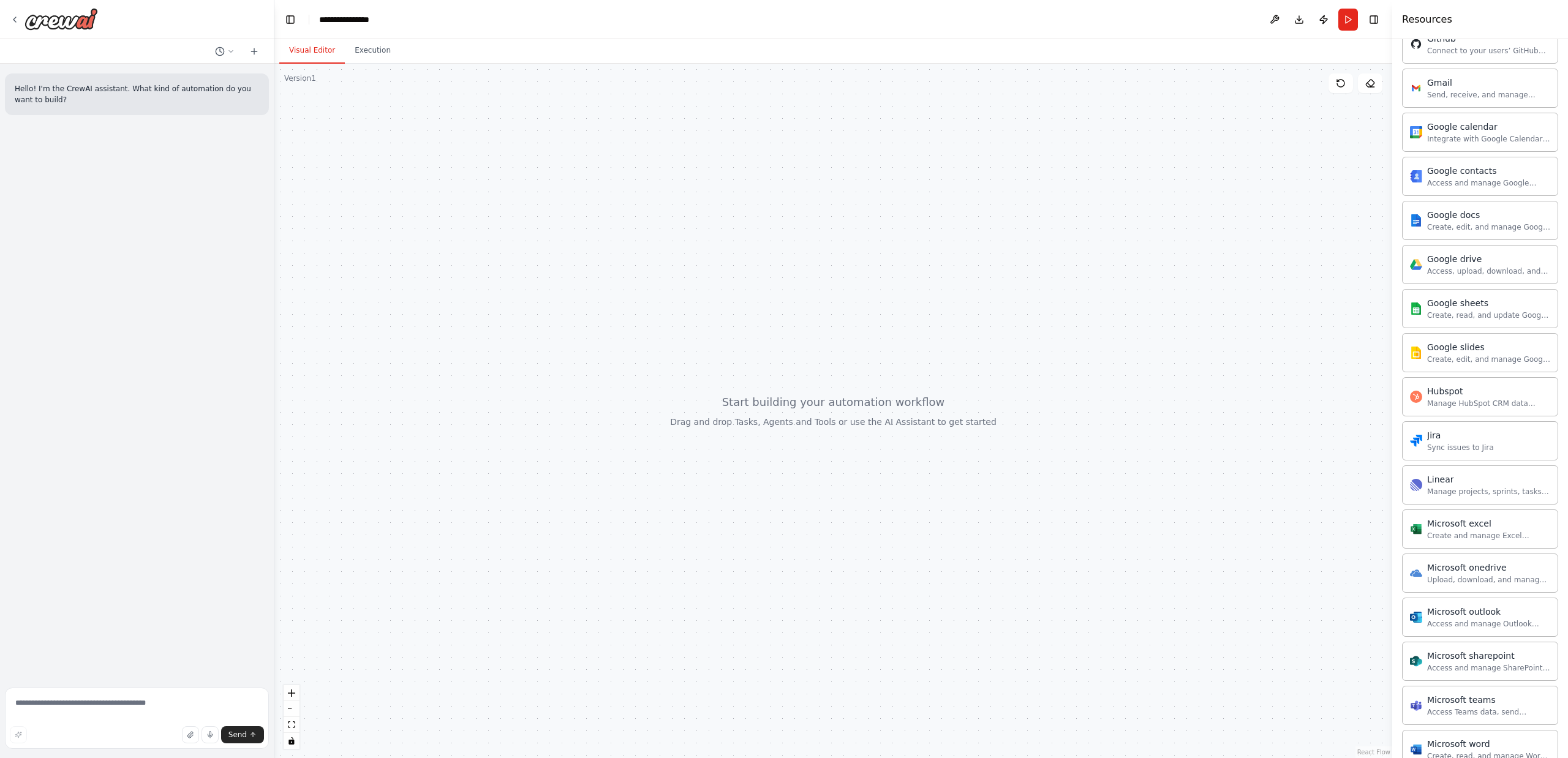
scroll to position [601, 0]
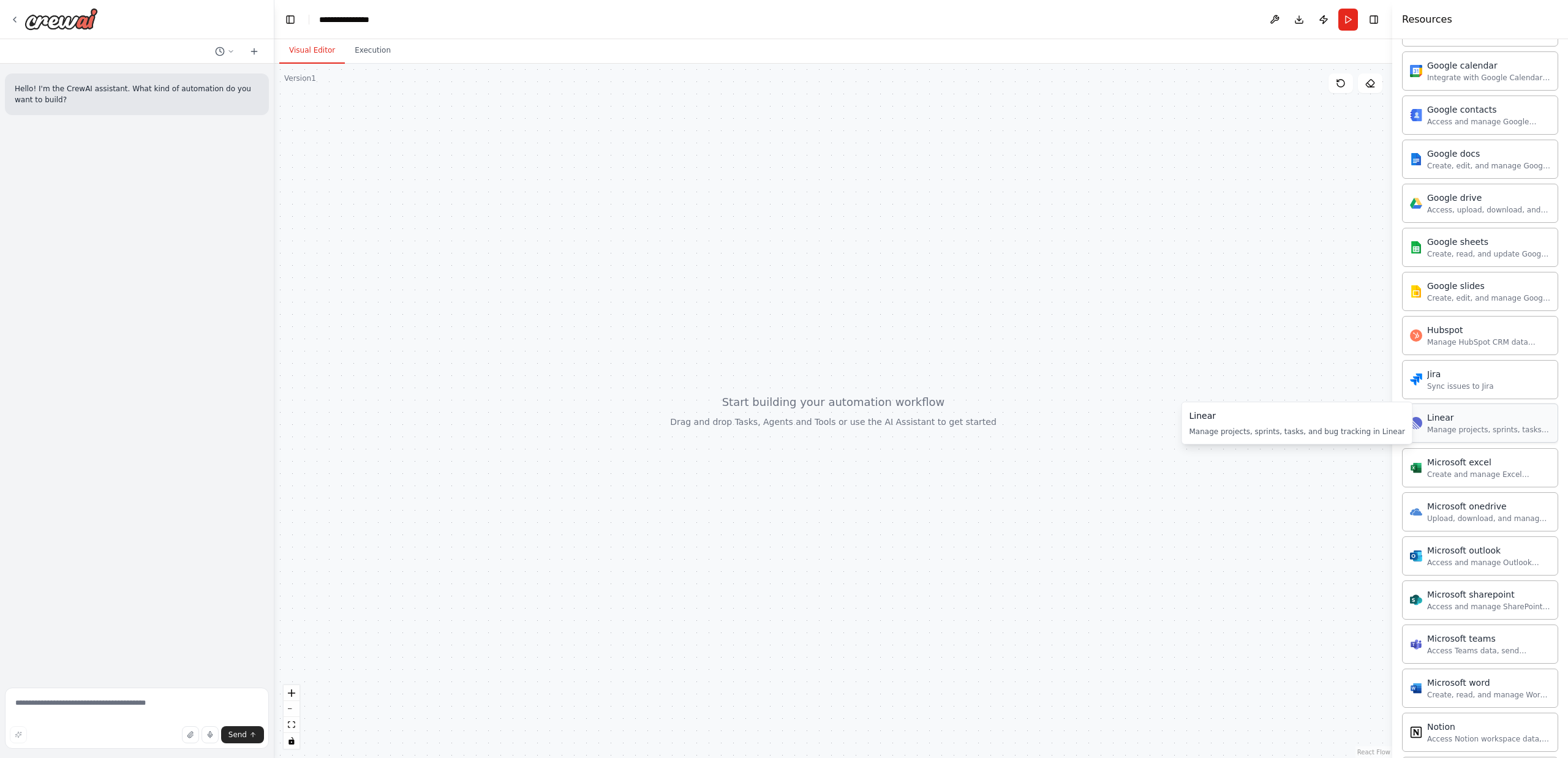
click at [1467, 429] on div "Manage projects, sprints, tasks, and bug tracking in Linear" at bounding box center [1488, 430] width 123 height 10
click at [1474, 426] on div "Manage projects, sprints, tasks, and bug tracking in Linear" at bounding box center [1488, 430] width 123 height 10
click at [11, 21] on icon at bounding box center [14, 19] width 10 height 10
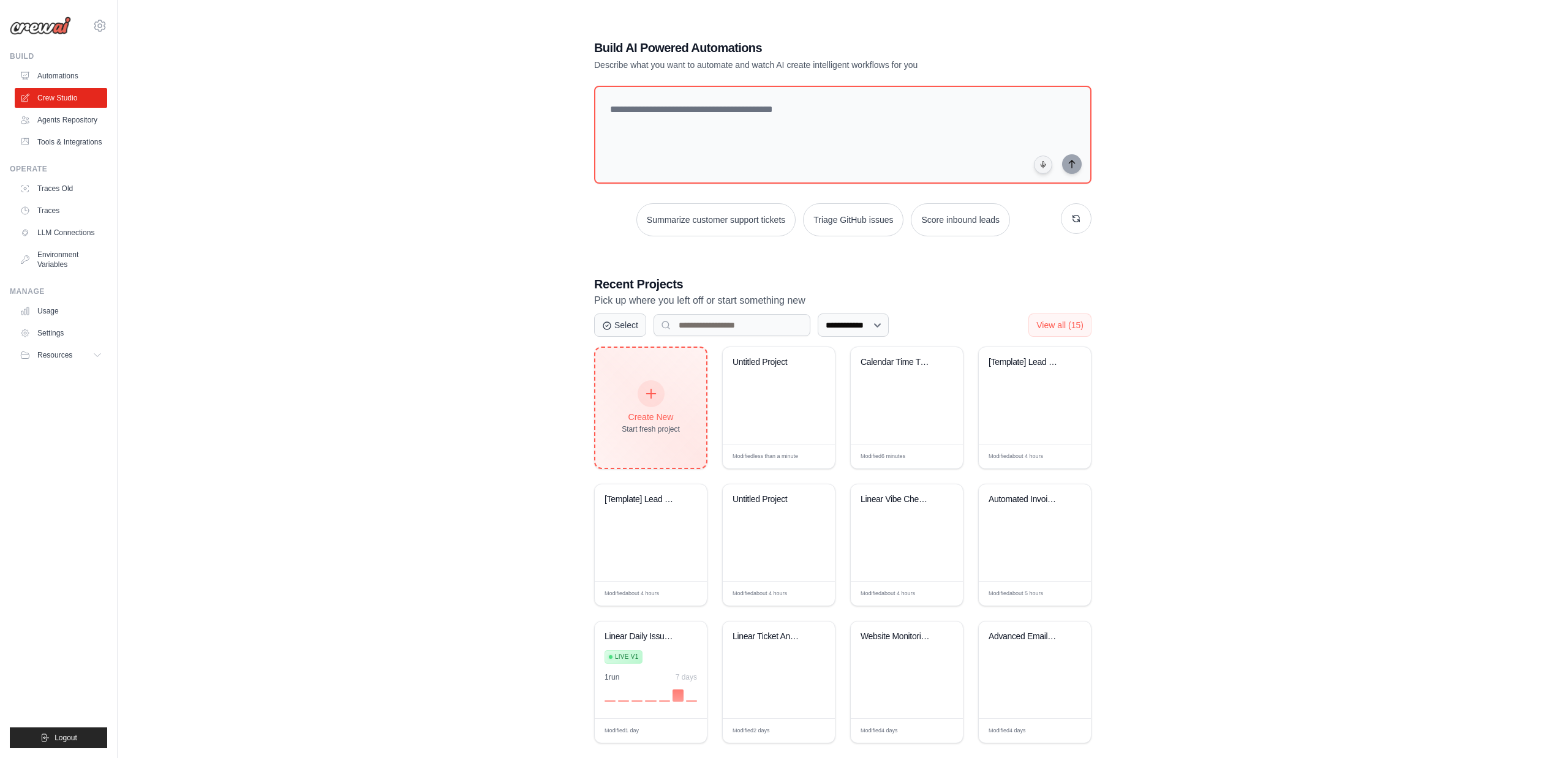
click at [632, 394] on div "Create New Start fresh project" at bounding box center [650, 408] width 58 height 53
click at [57, 147] on link "Tools & Integrations" at bounding box center [62, 142] width 93 height 19
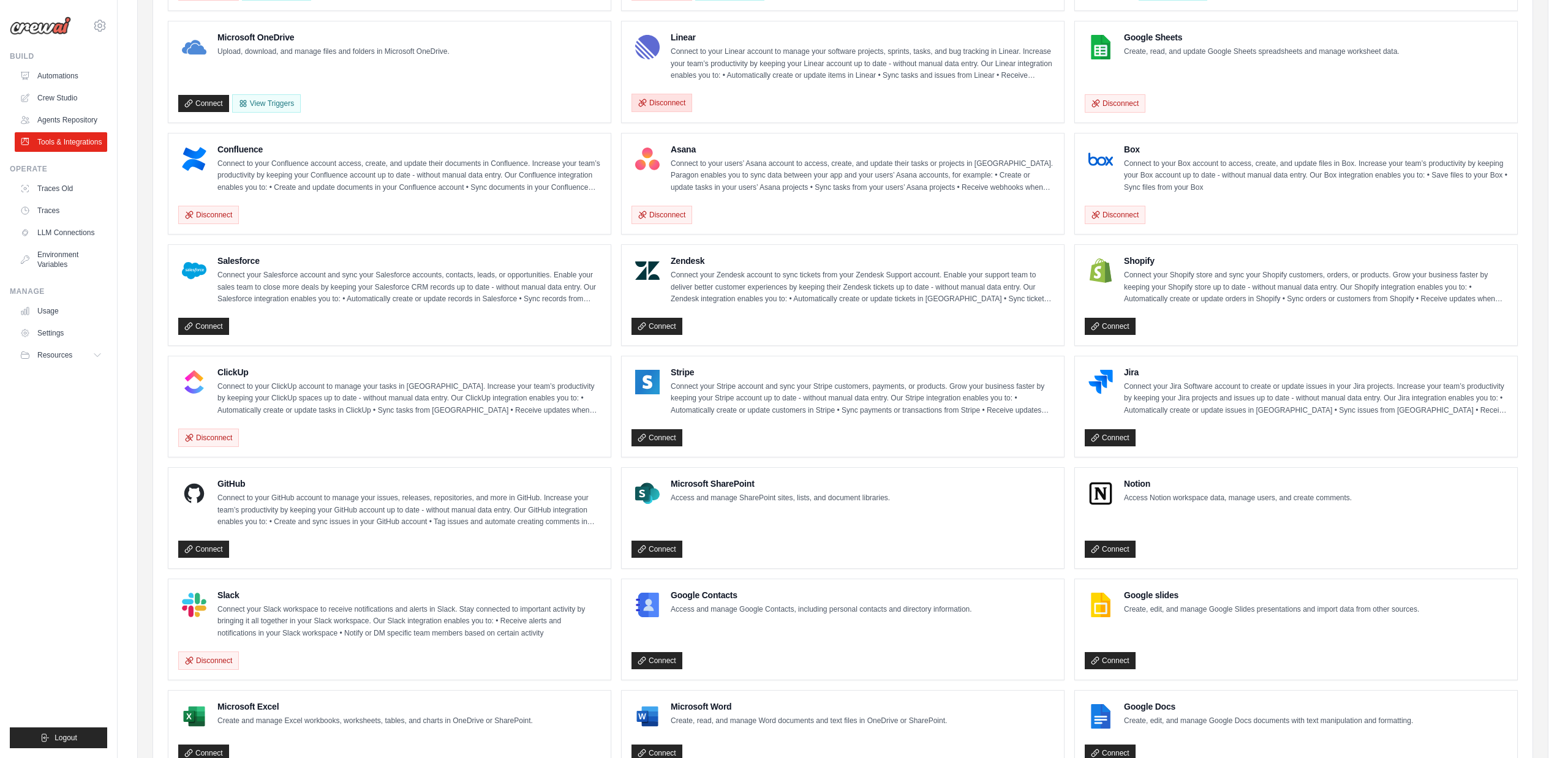
scroll to position [402, 0]
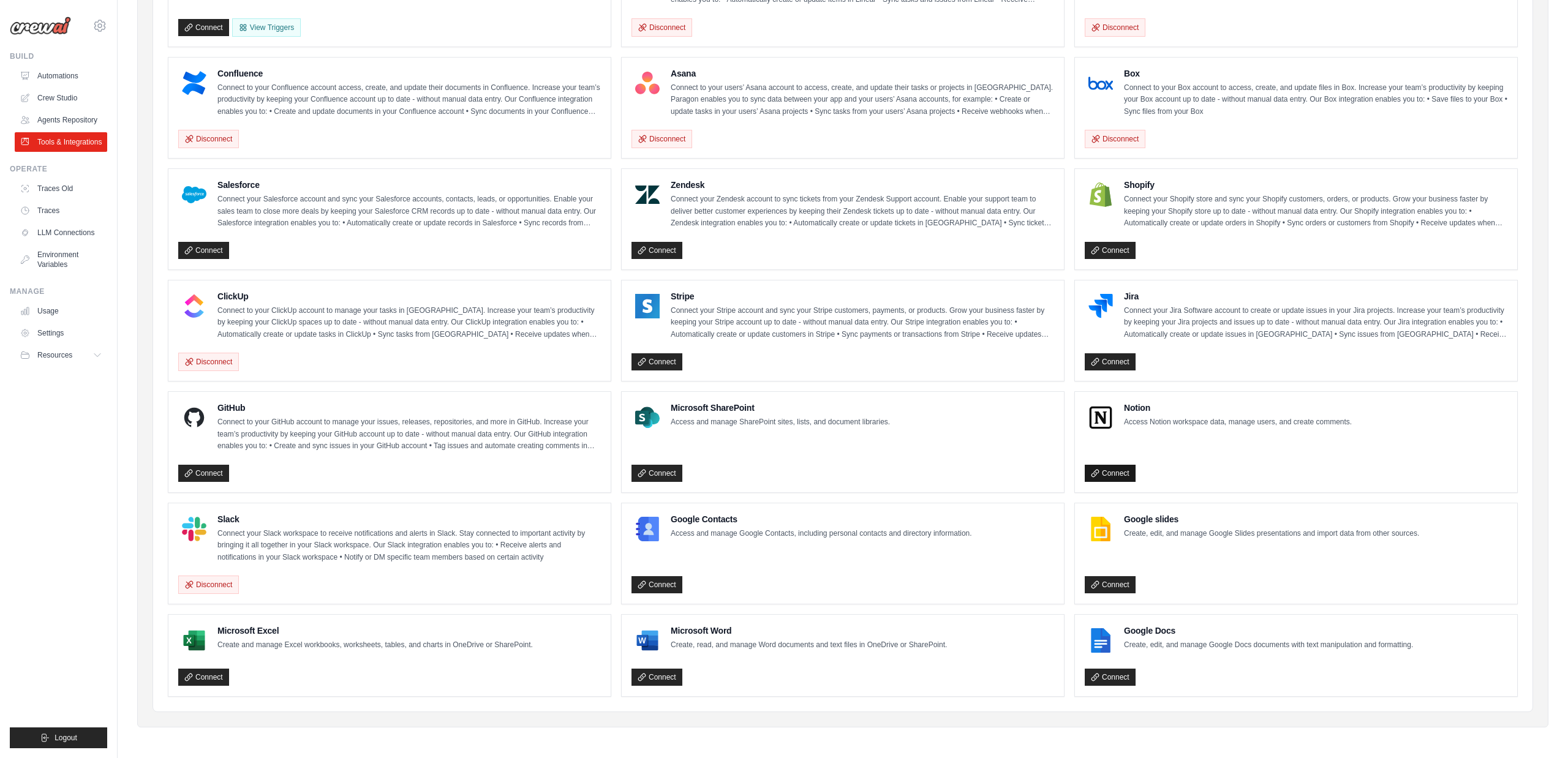
click at [1101, 475] on link "Connect" at bounding box center [1110, 473] width 51 height 17
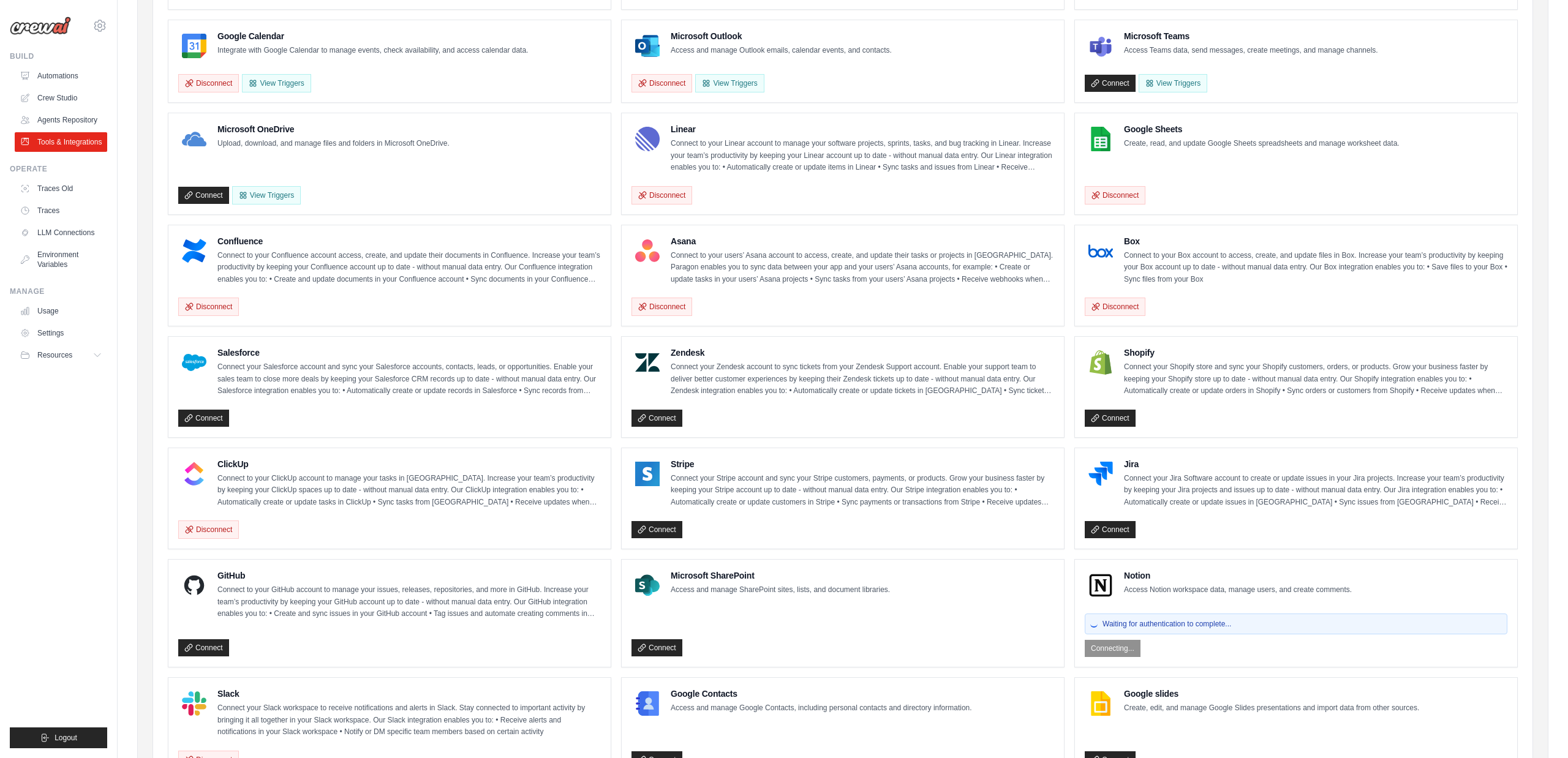
scroll to position [233, 0]
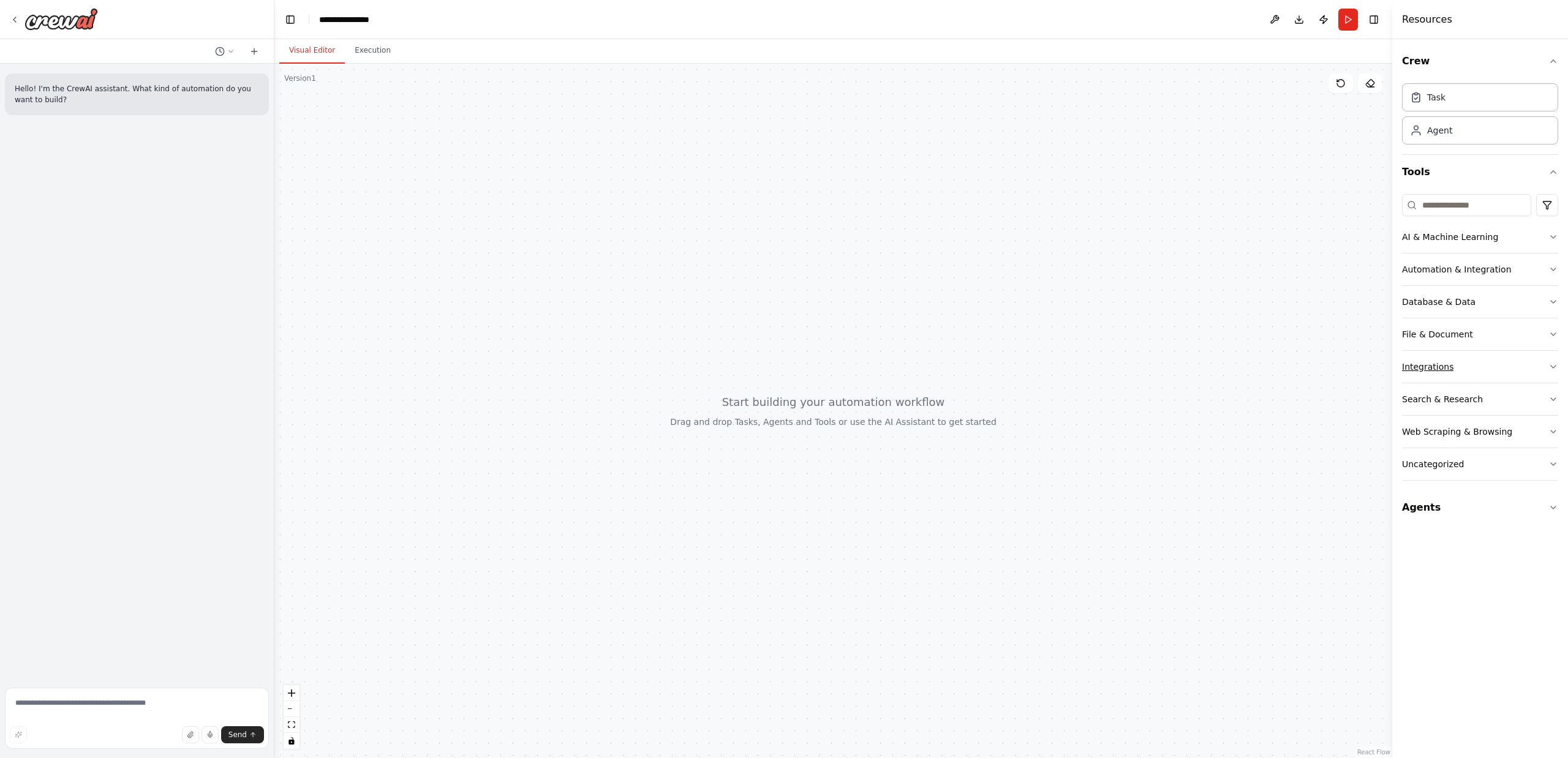
click at [1482, 369] on button "Integrations" at bounding box center [1480, 367] width 156 height 32
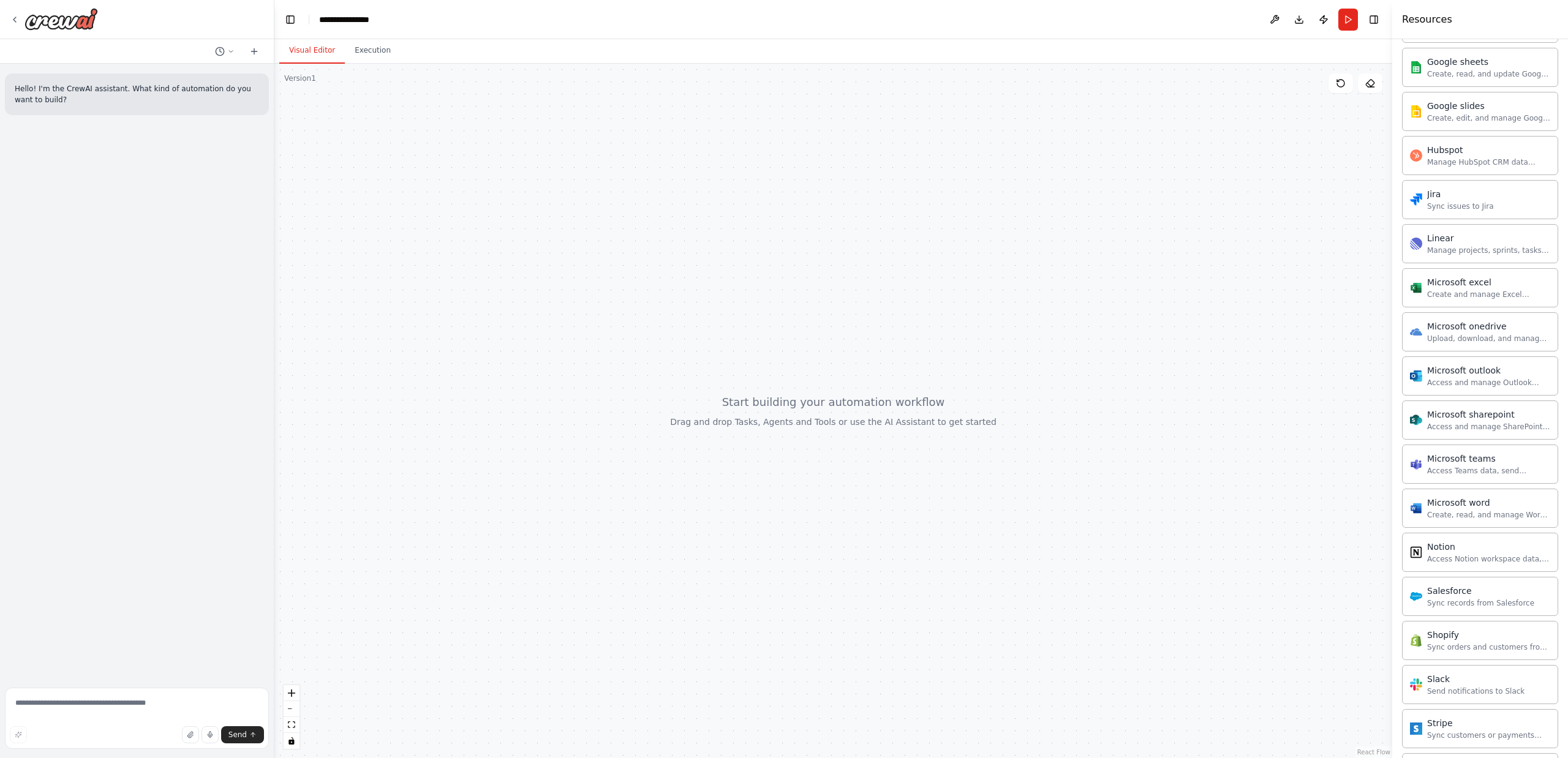
scroll to position [799, 0]
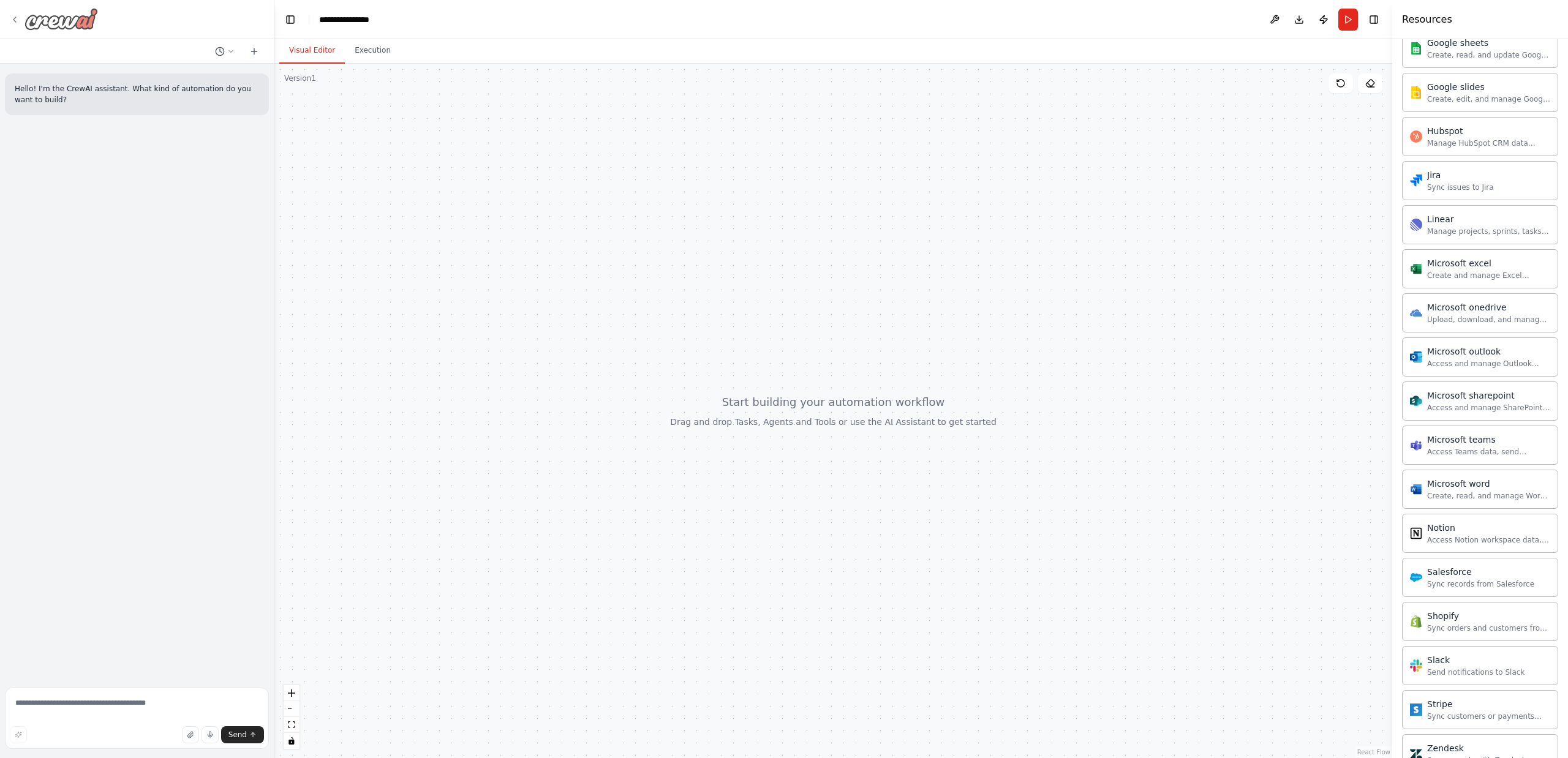
click at [15, 17] on icon at bounding box center [14, 19] width 3 height 5
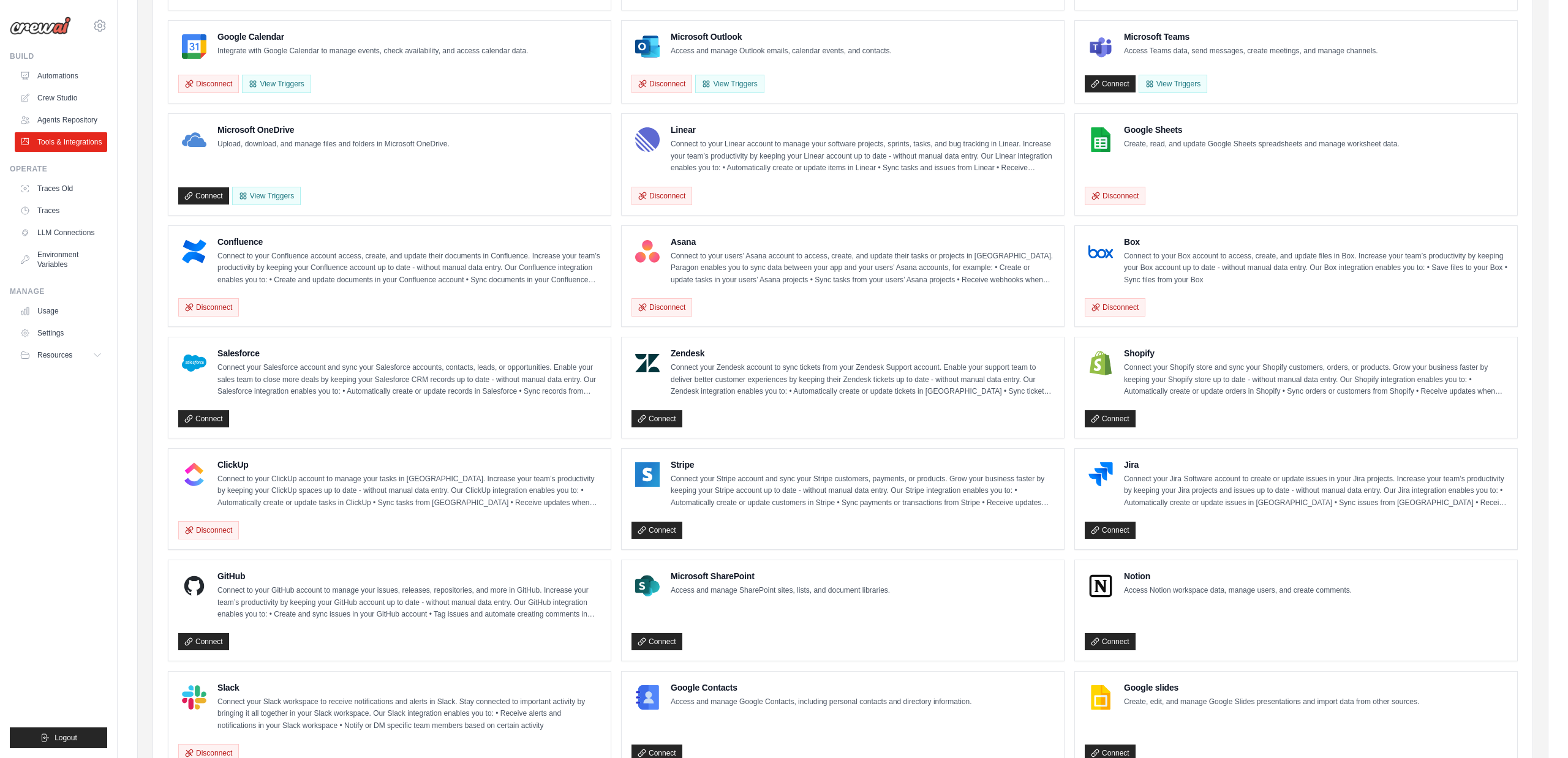
scroll to position [402, 0]
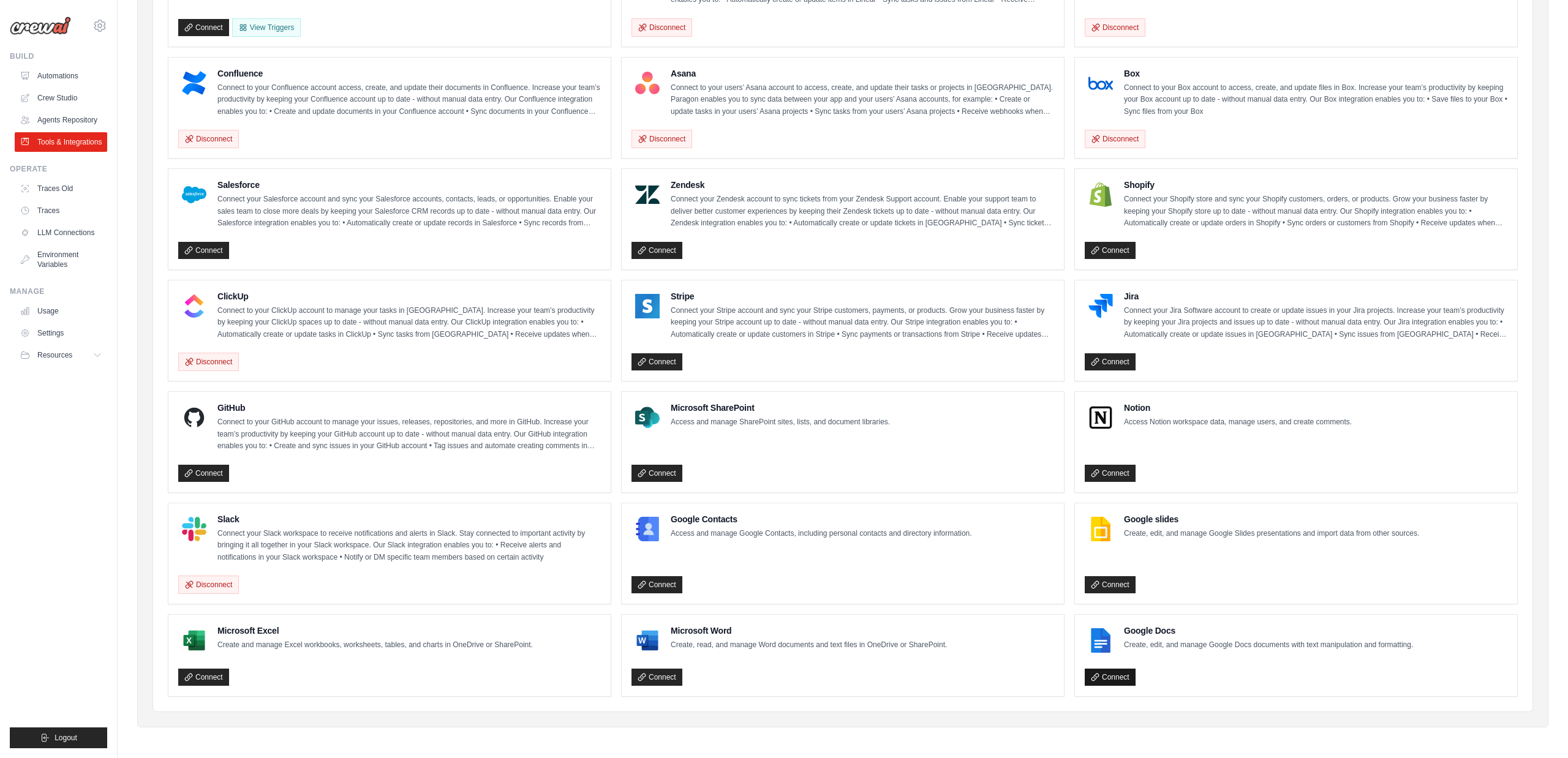
click at [1099, 675] on link "Connect" at bounding box center [1110, 677] width 51 height 17
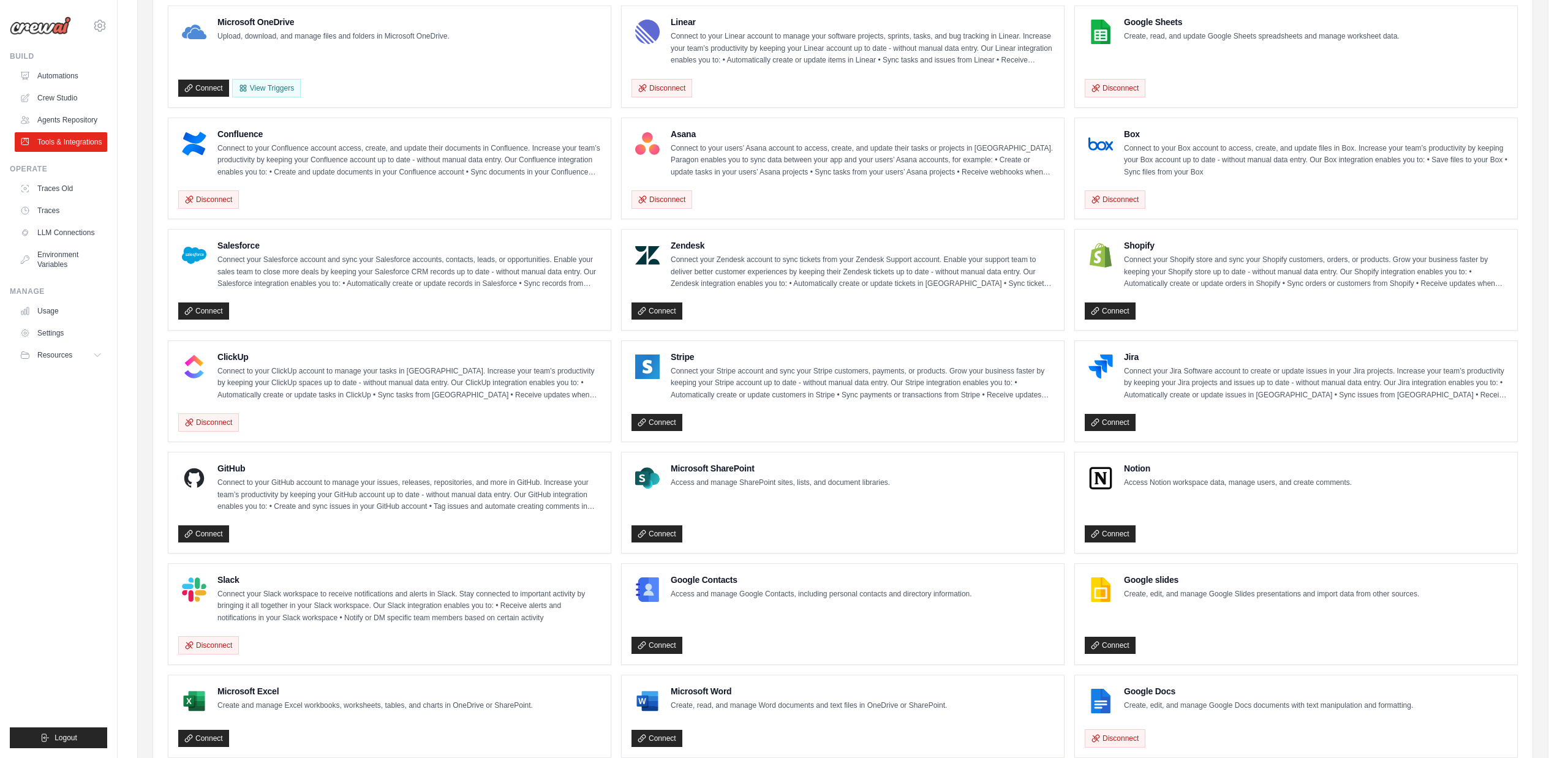
scroll to position [298, 0]
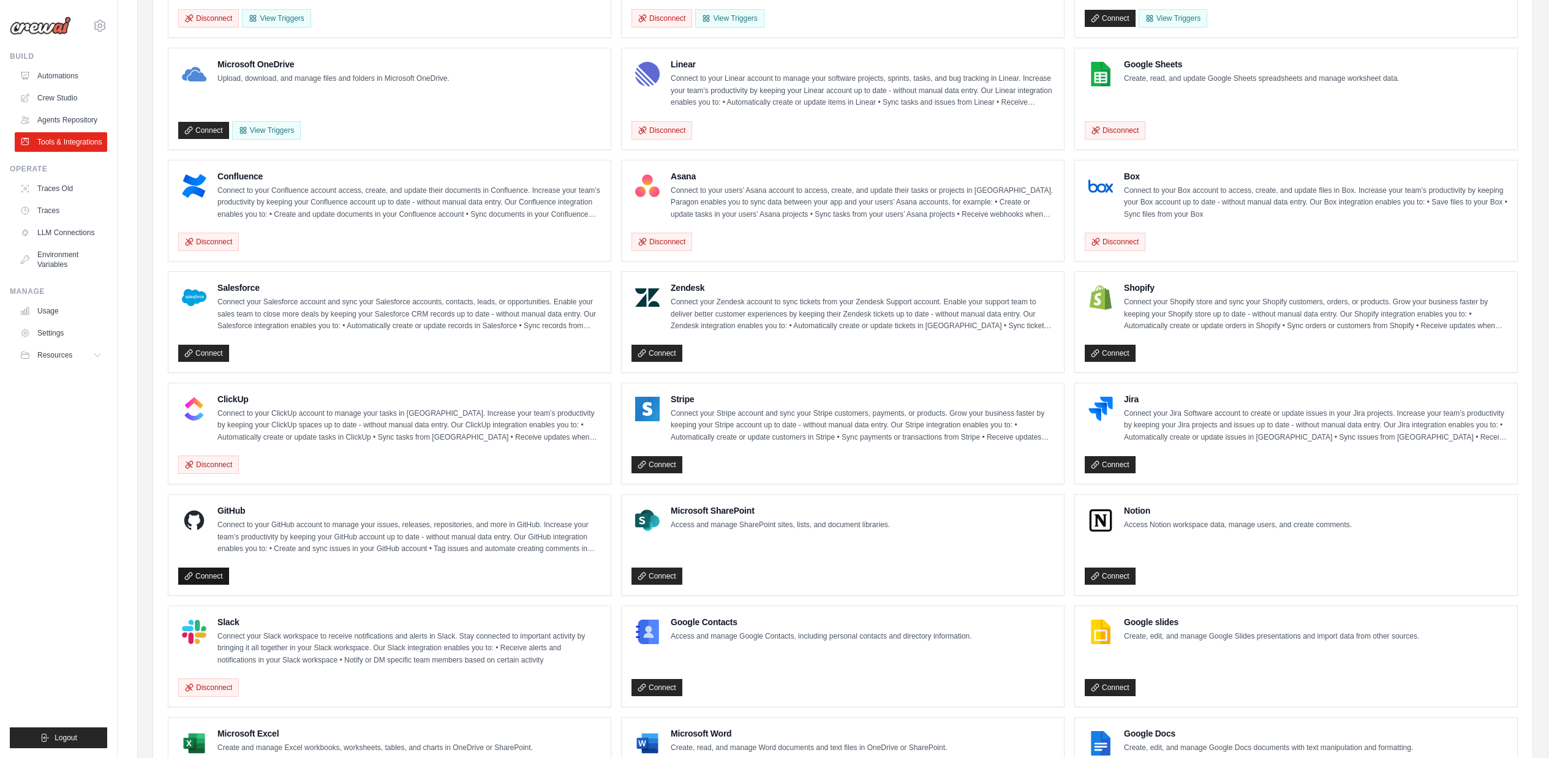
click at [211, 574] on link "Connect" at bounding box center [204, 575] width 51 height 17
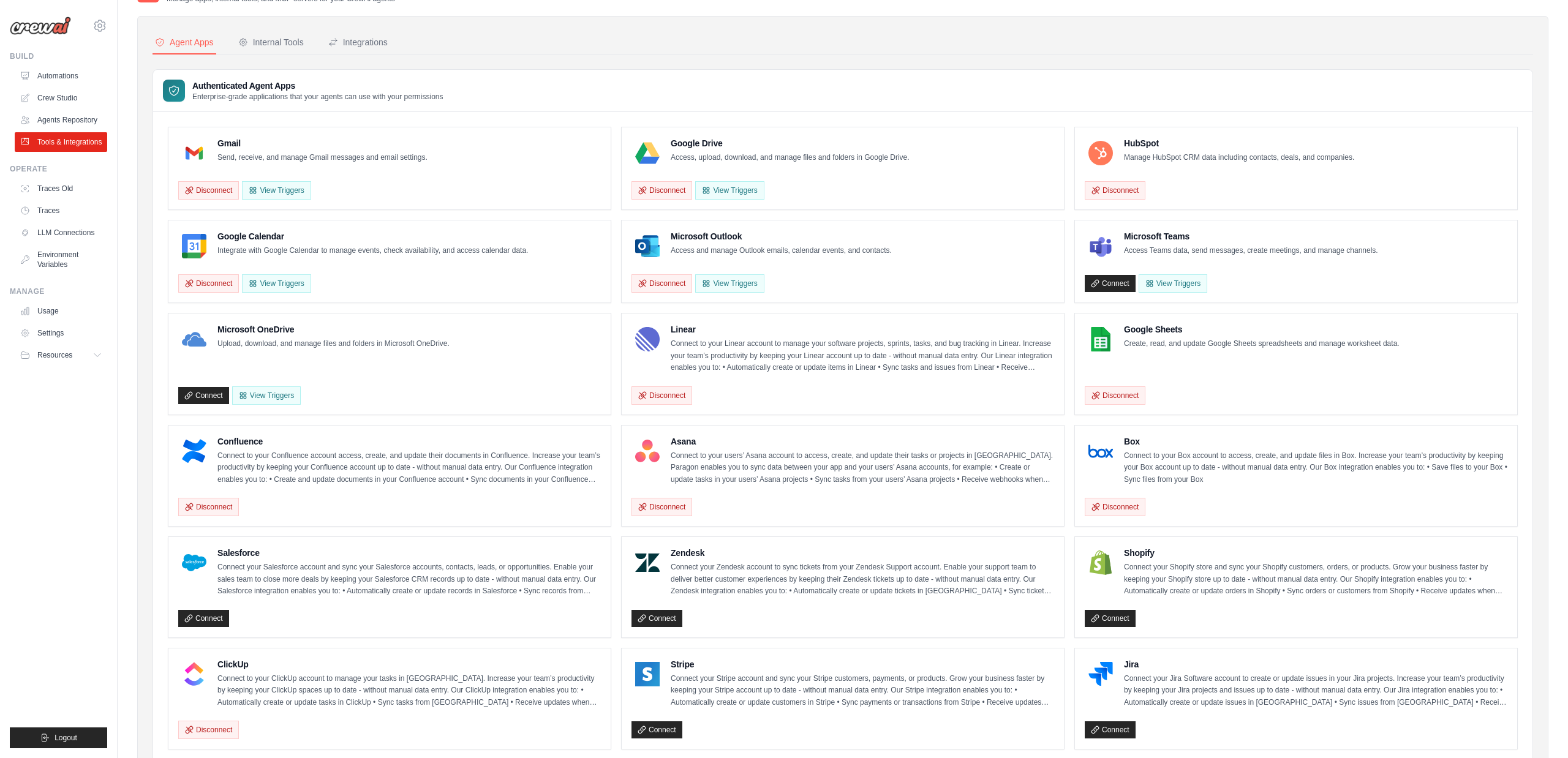
scroll to position [32, 0]
click at [65, 101] on link "Crew Studio" at bounding box center [62, 98] width 93 height 19
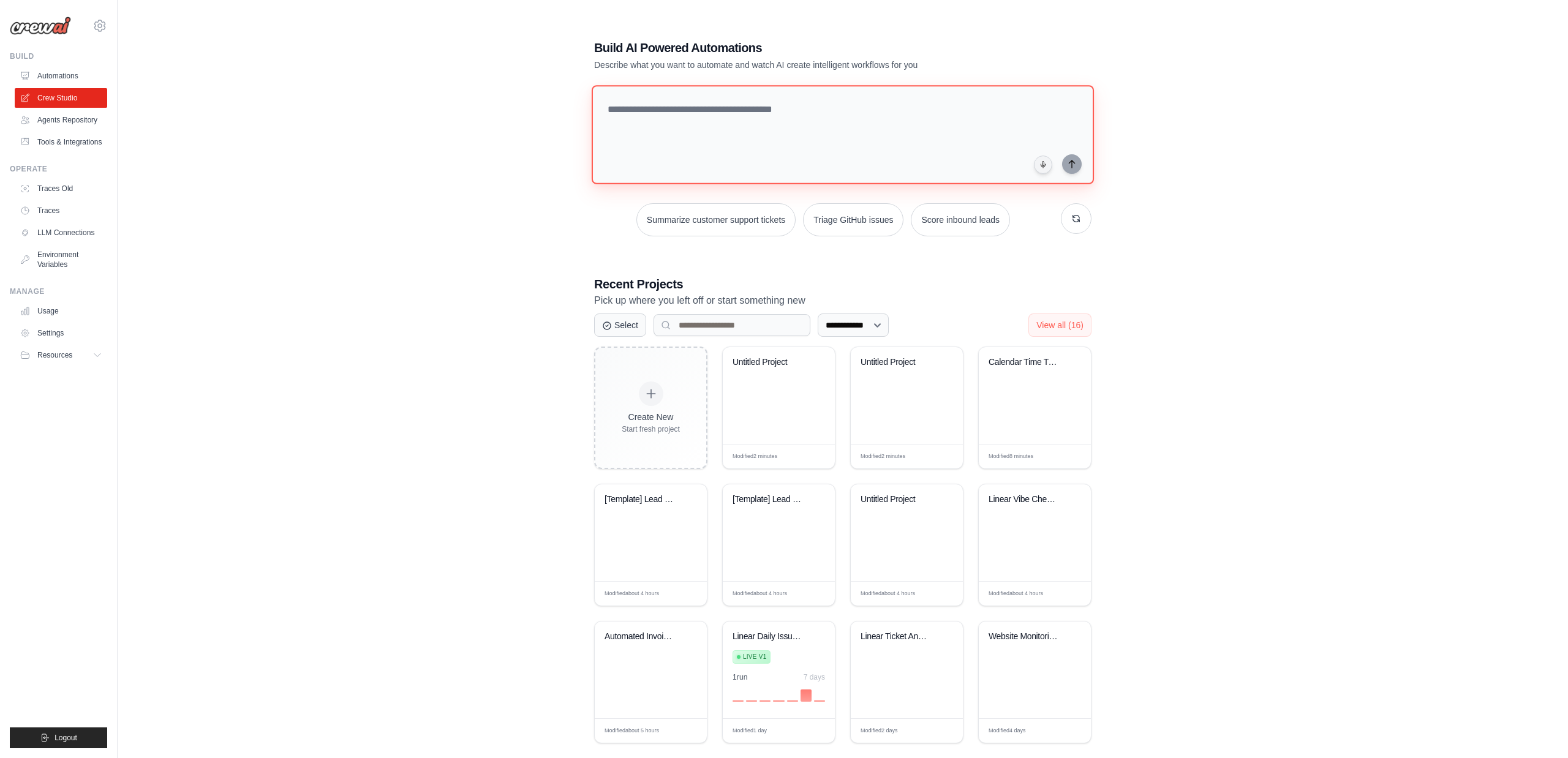
click at [690, 125] on textarea at bounding box center [842, 134] width 502 height 99
type textarea "**********"
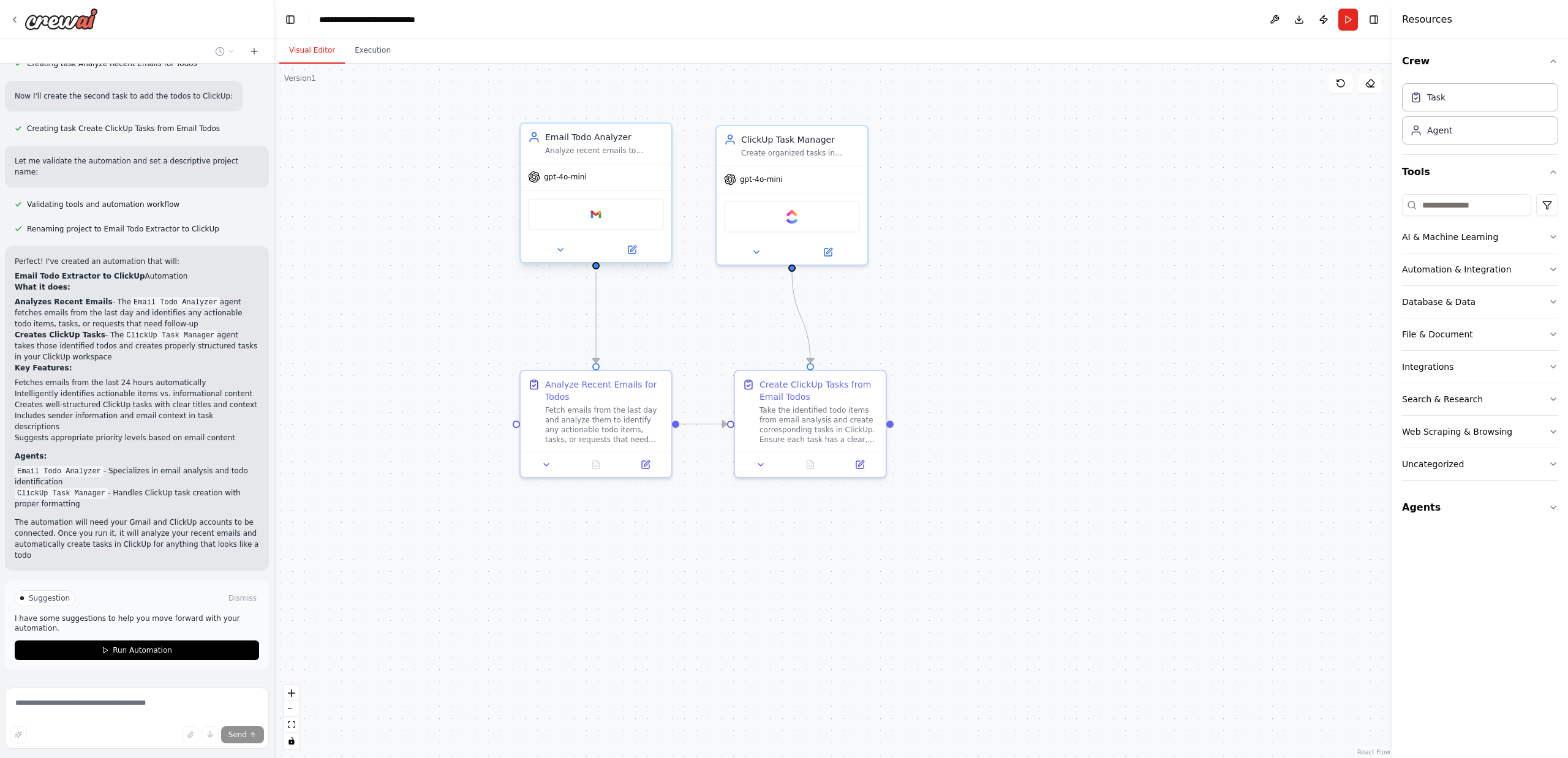
scroll to position [925, 0]
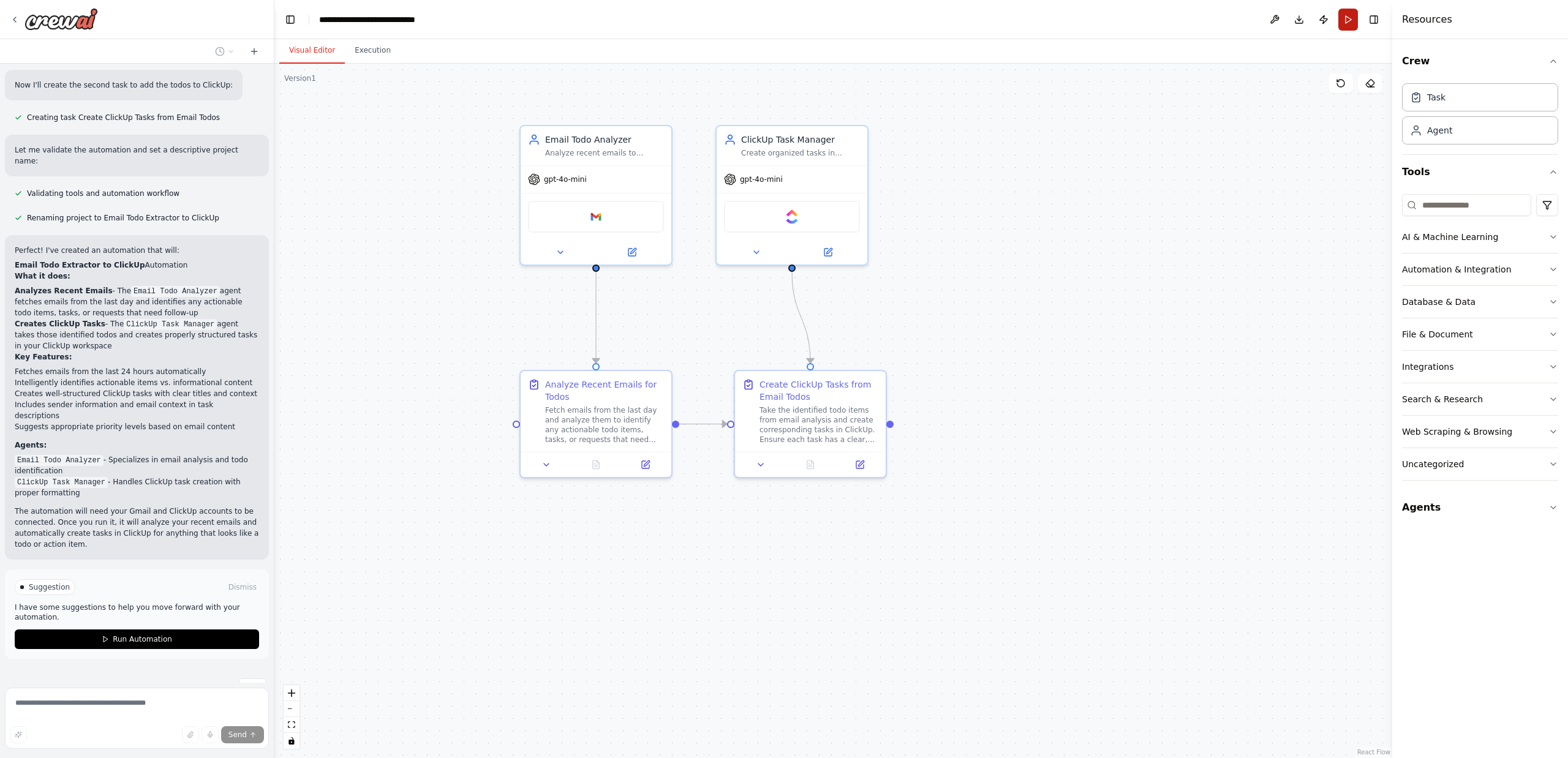
click at [1341, 23] on button "Run" at bounding box center [1347, 19] width 19 height 22
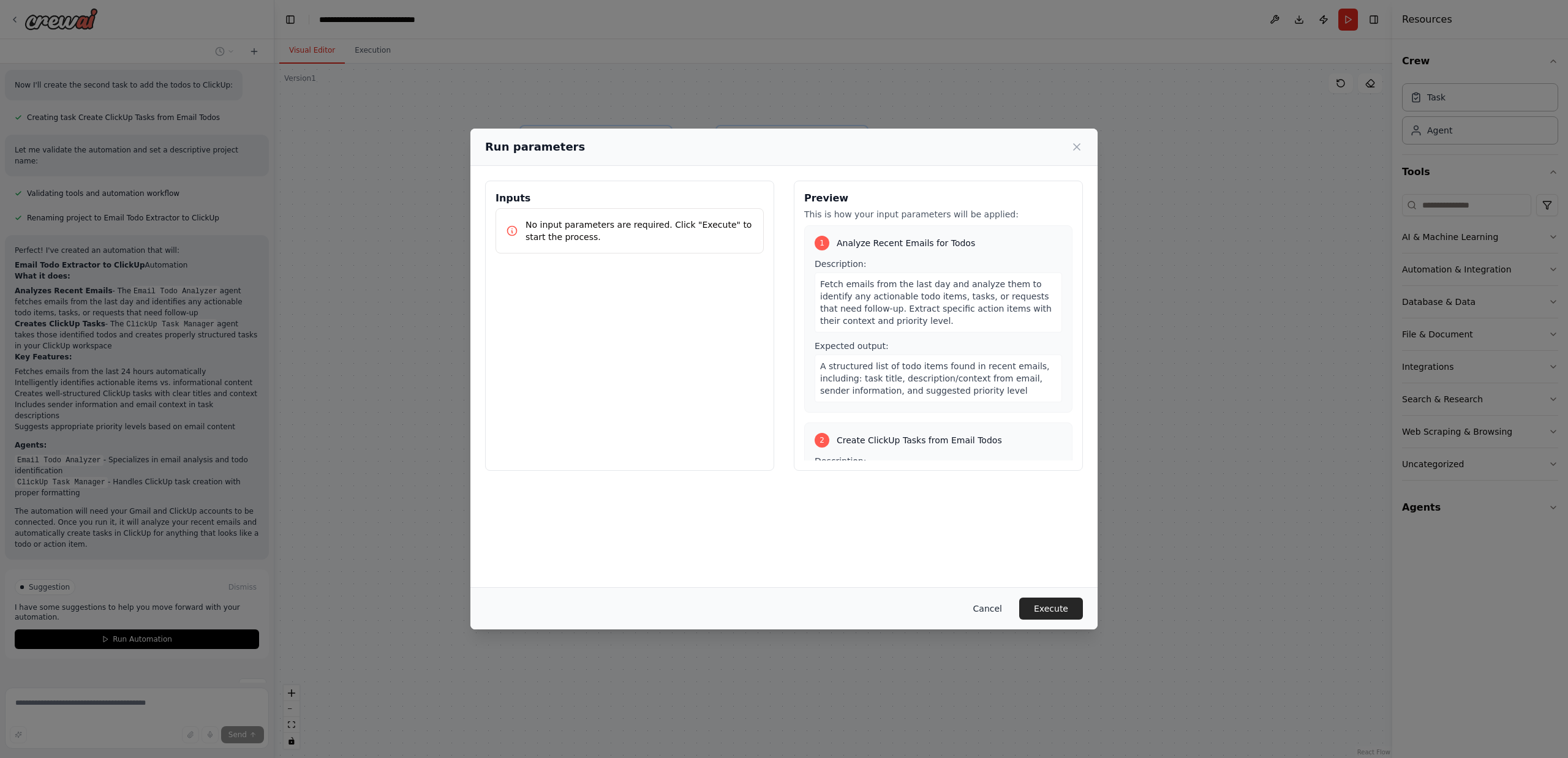
click at [994, 608] on button "Cancel" at bounding box center [987, 608] width 49 height 22
